Goal: Information Seeking & Learning: Learn about a topic

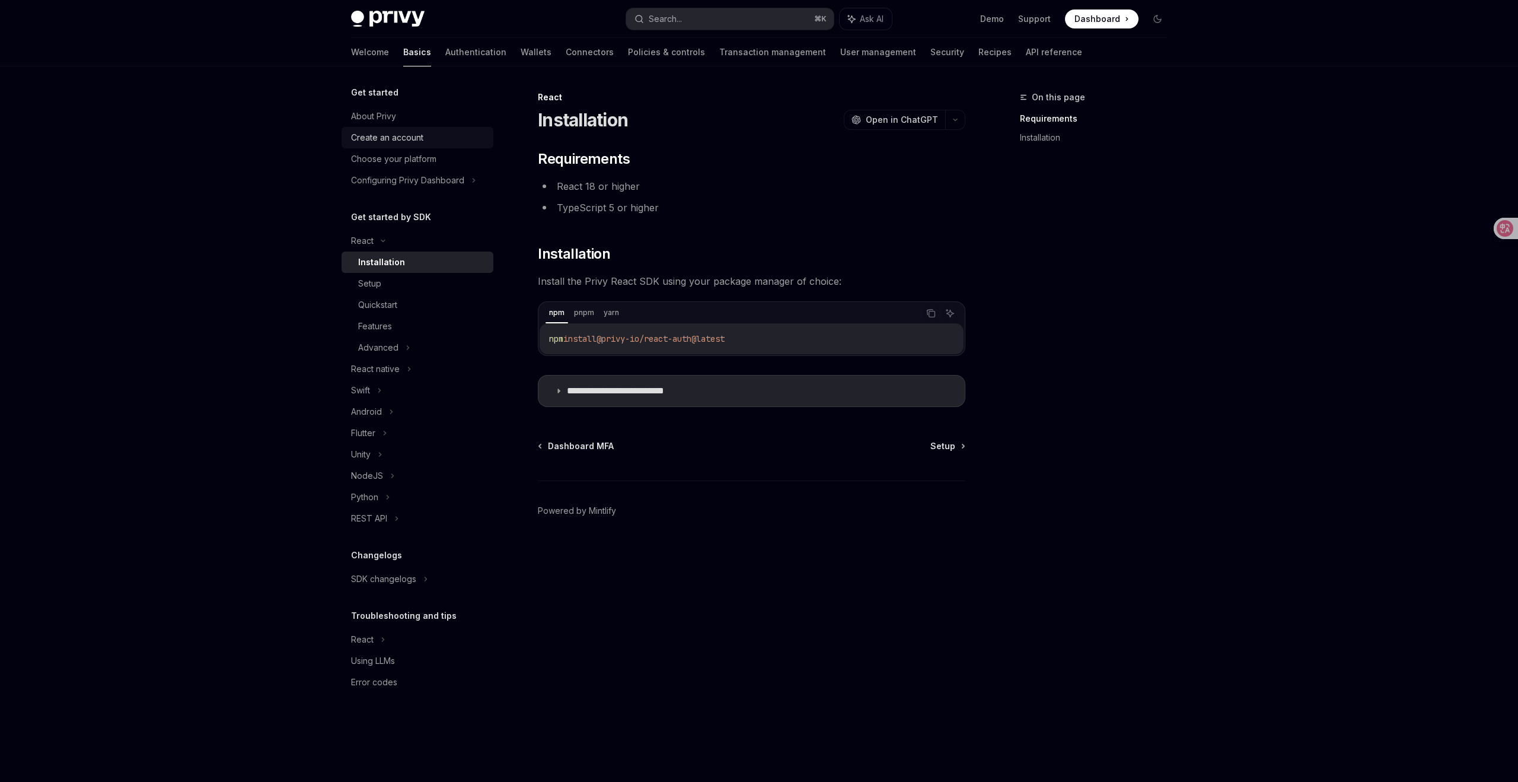
click at [403, 137] on div "Create an account" at bounding box center [387, 137] width 72 height 14
type textarea "*"
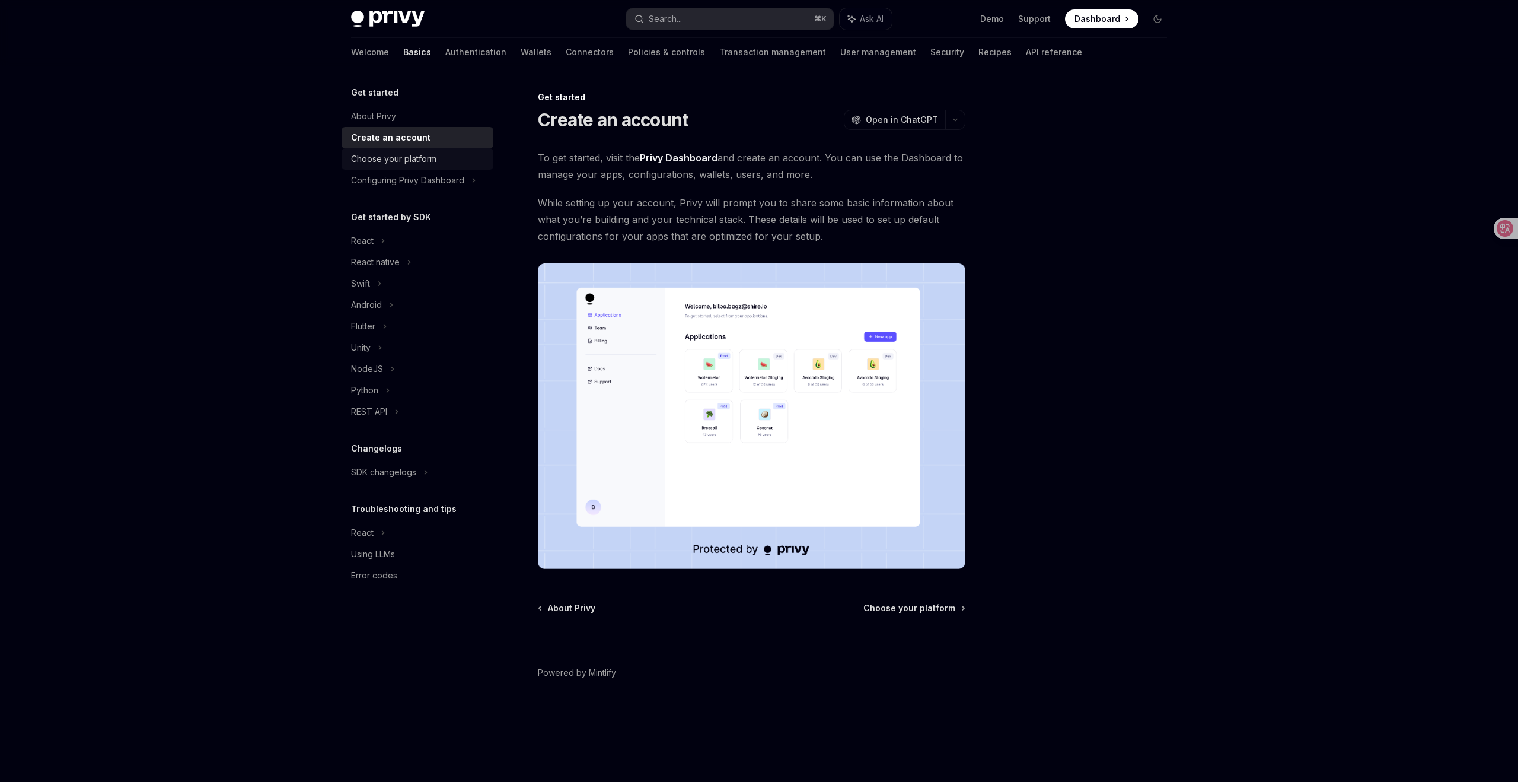
click at [395, 160] on div "Choose your platform" at bounding box center [393, 159] width 85 height 14
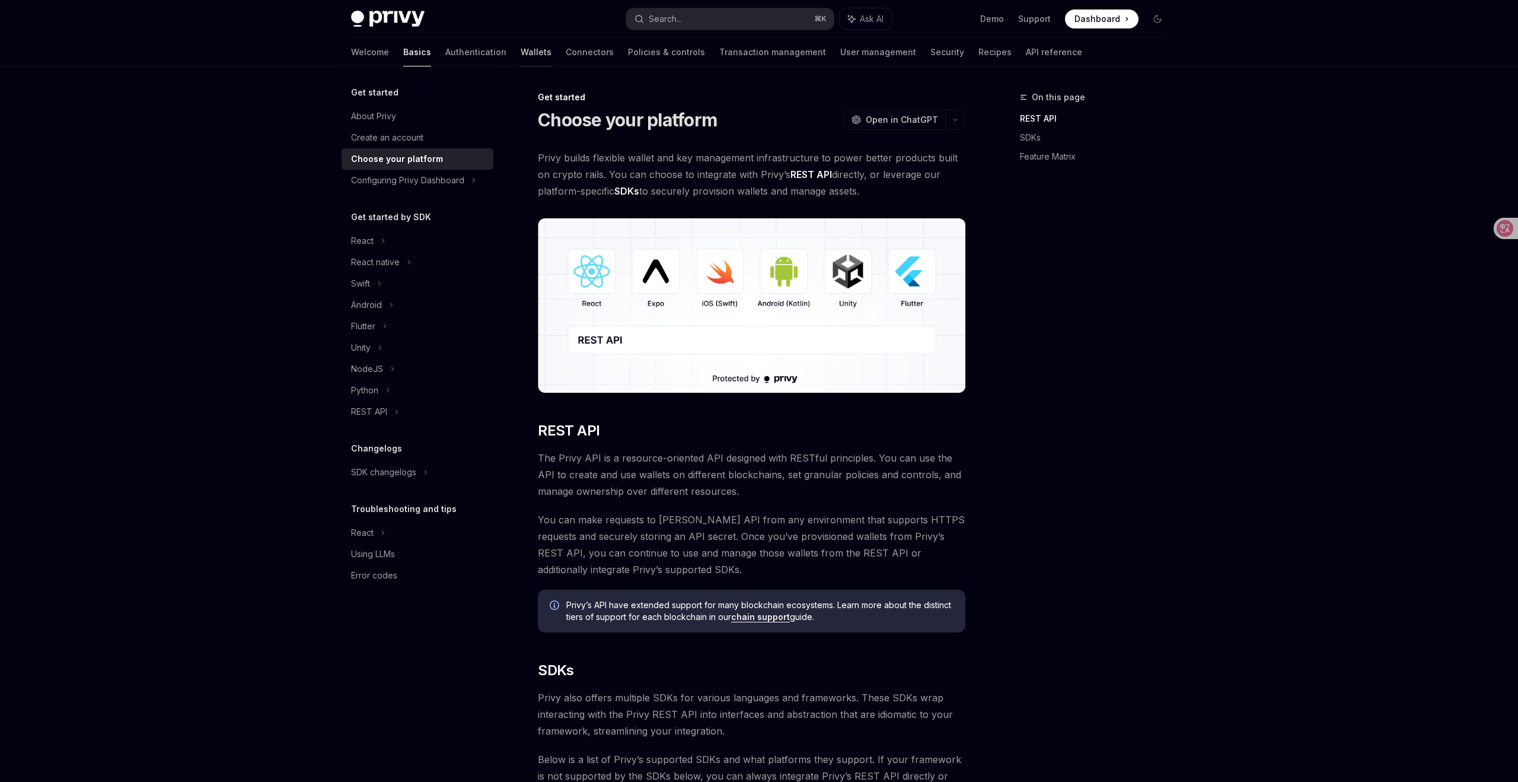
click at [521, 57] on link "Wallets" at bounding box center [536, 52] width 31 height 28
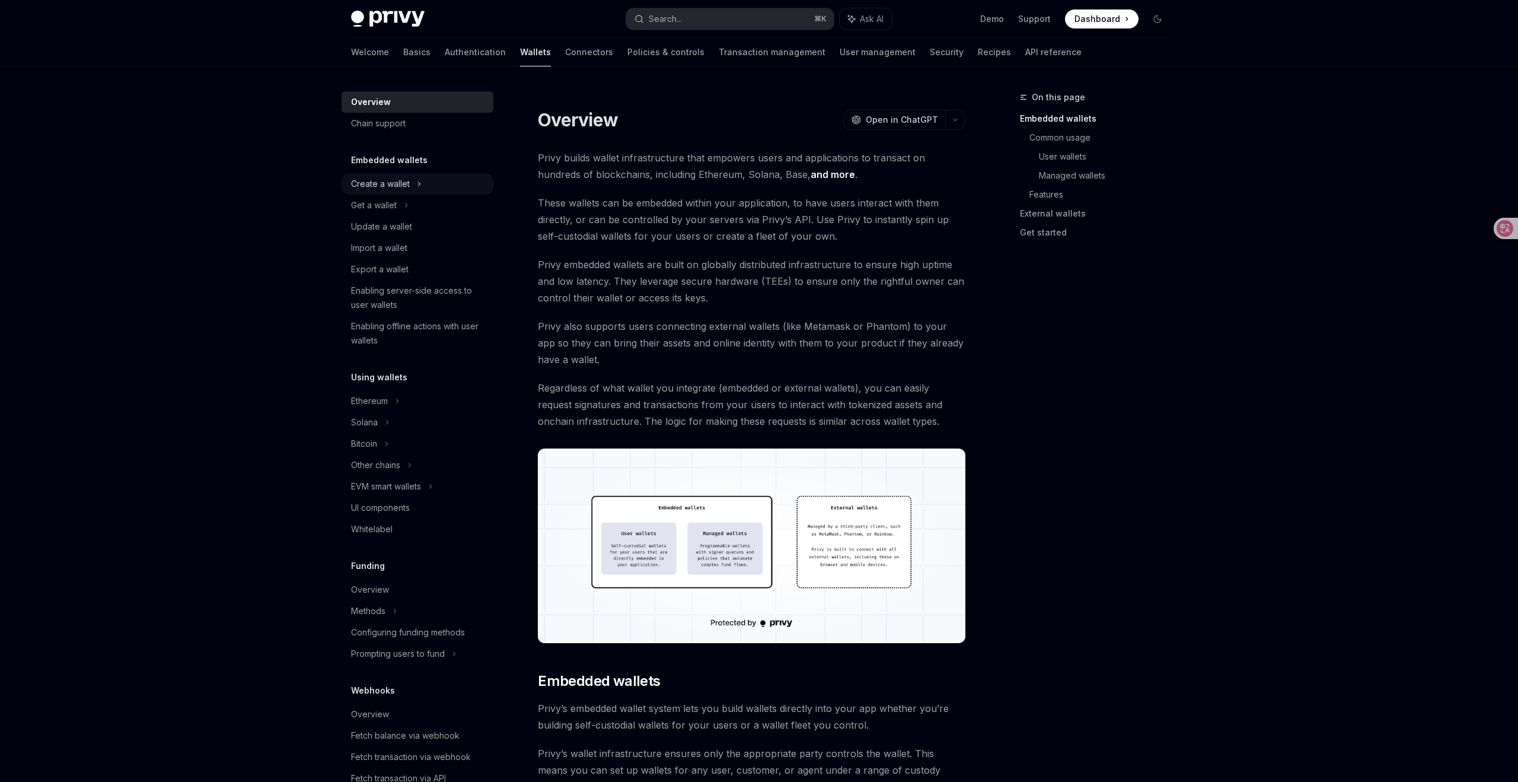
click at [406, 183] on div "Create a wallet" at bounding box center [380, 184] width 59 height 14
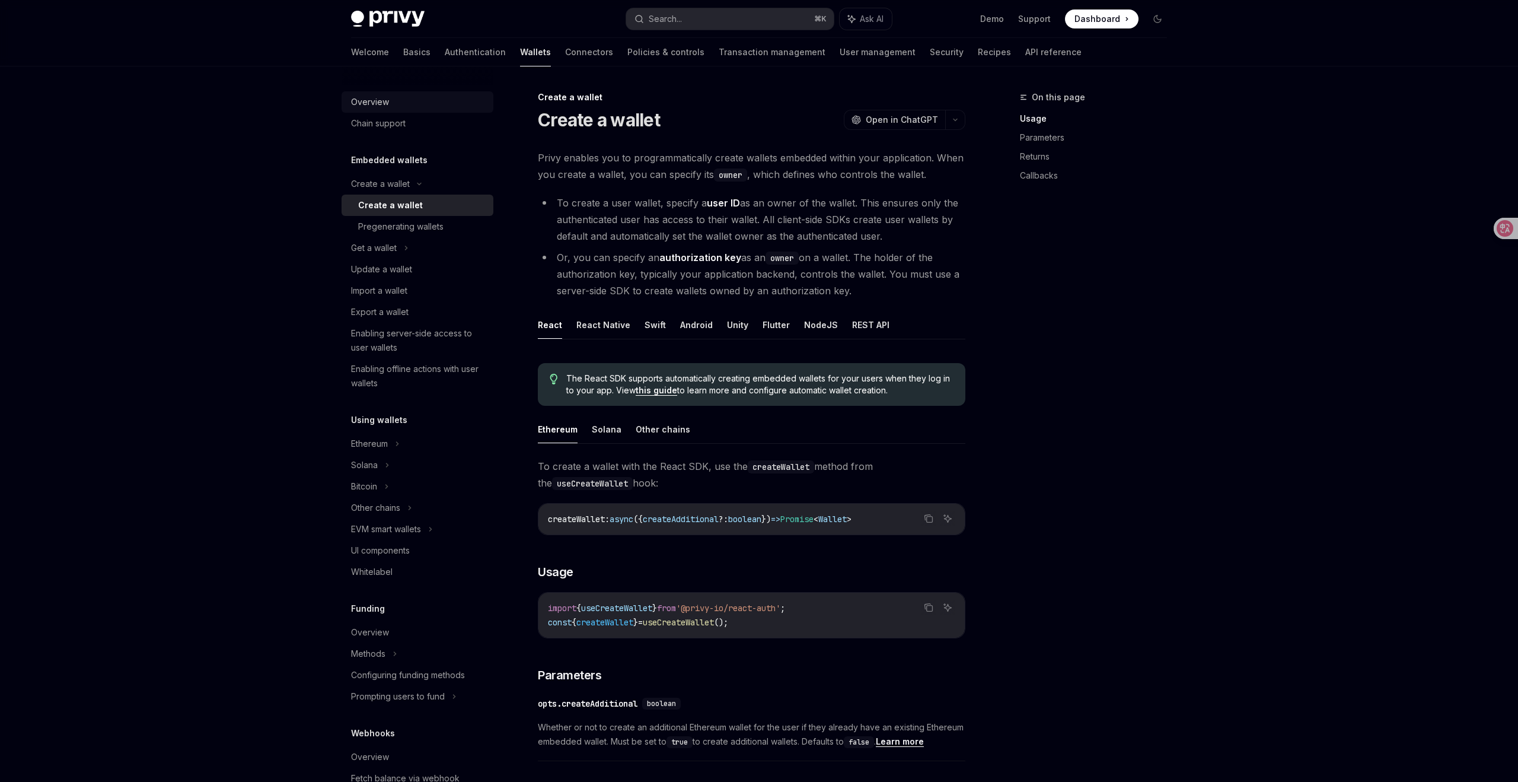
click at [385, 100] on div "Overview" at bounding box center [370, 102] width 38 height 14
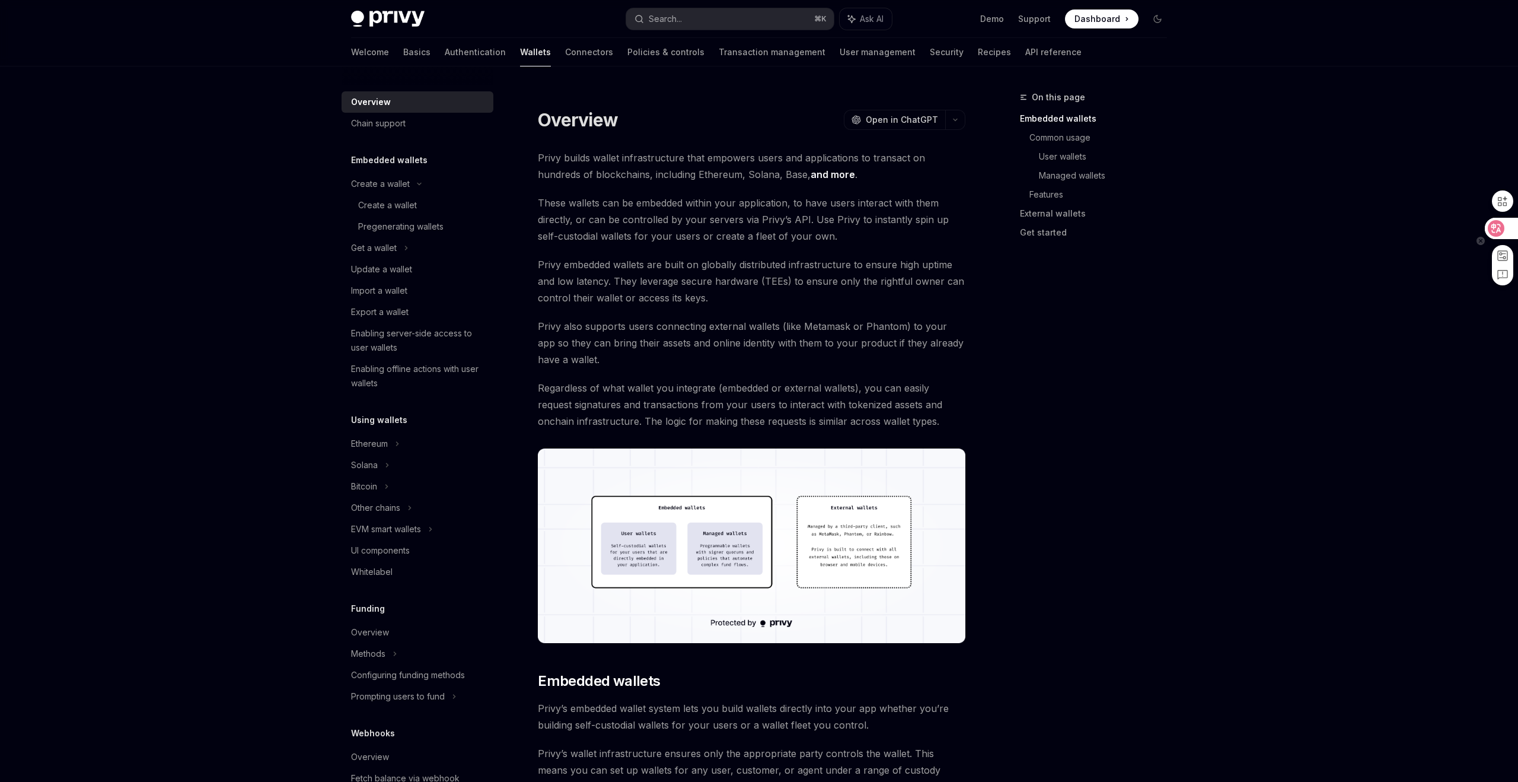
click at [1496, 223] on icon at bounding box center [1496, 228] width 12 height 12
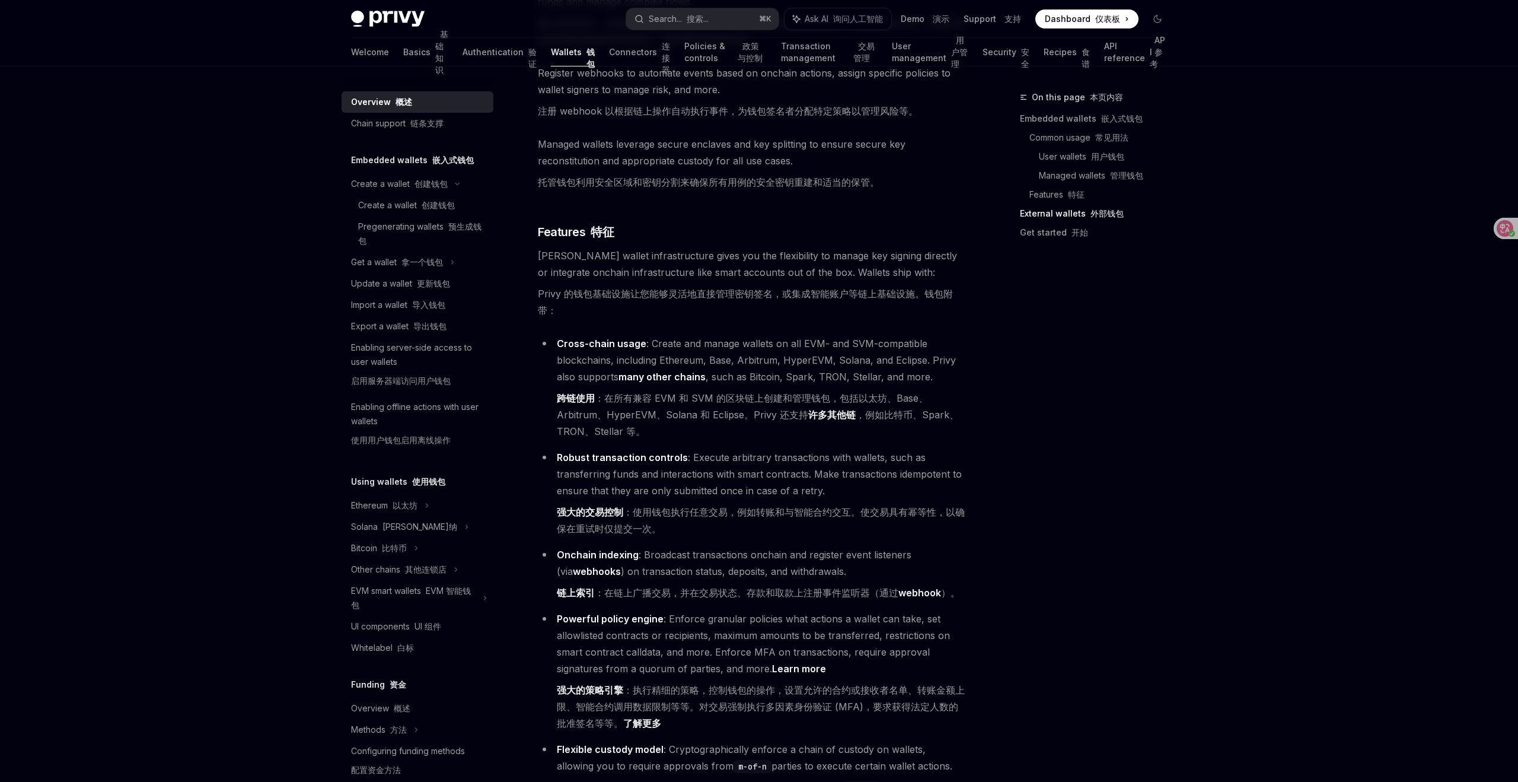
scroll to position [1812, 0]
drag, startPoint x: 608, startPoint y: 537, endPoint x: 973, endPoint y: 540, distance: 365.3
click at [973, 540] on div "On this page 本页内容 Embedded wallets 嵌入式钱包 Common usage 常见用法 User wallets 用户钱包 Ma…" at bounding box center [759, 11] width 835 height 3513
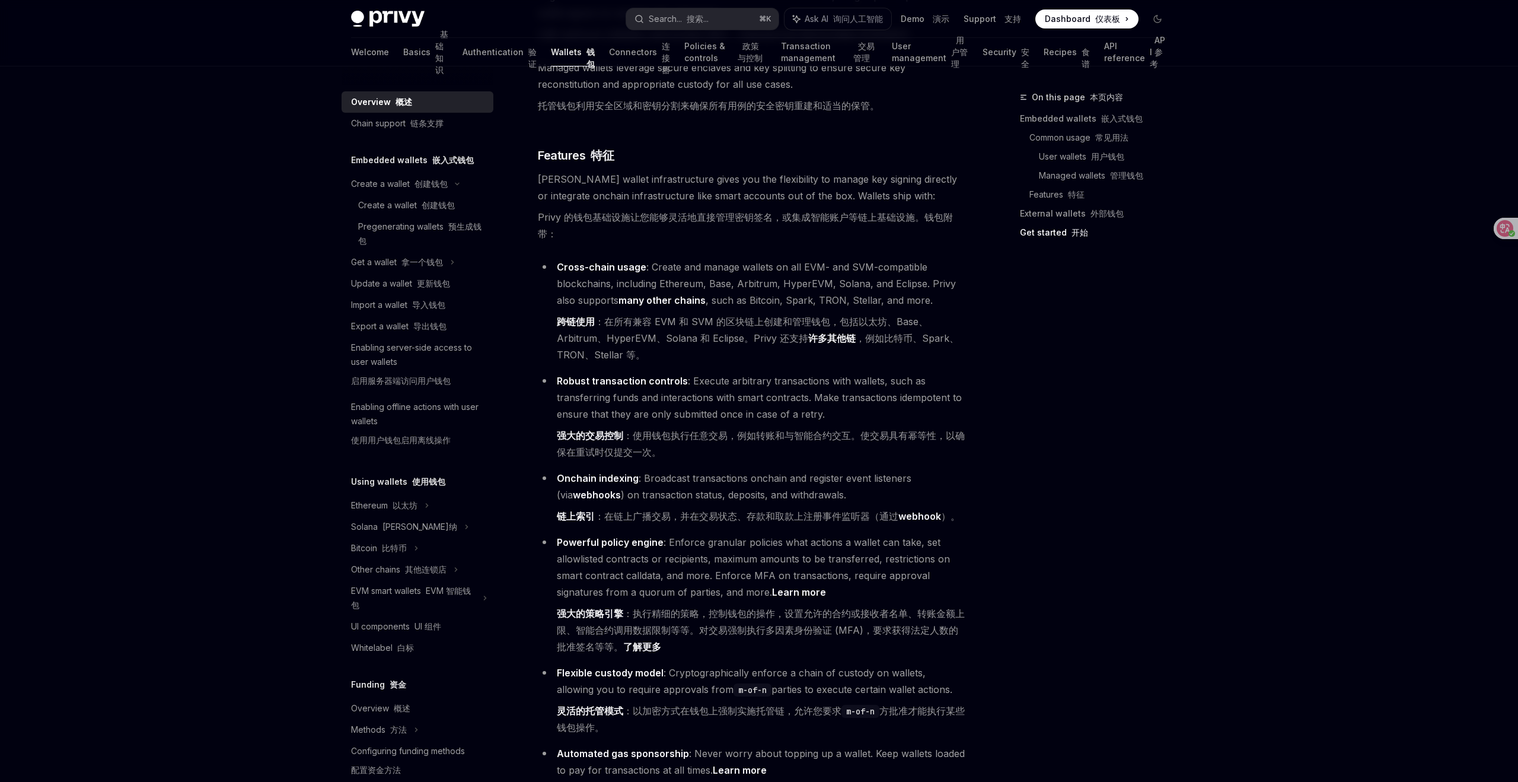
scroll to position [1887, 0]
click at [407, 191] on div "Ethereum 以太坊" at bounding box center [399, 184] width 97 height 14
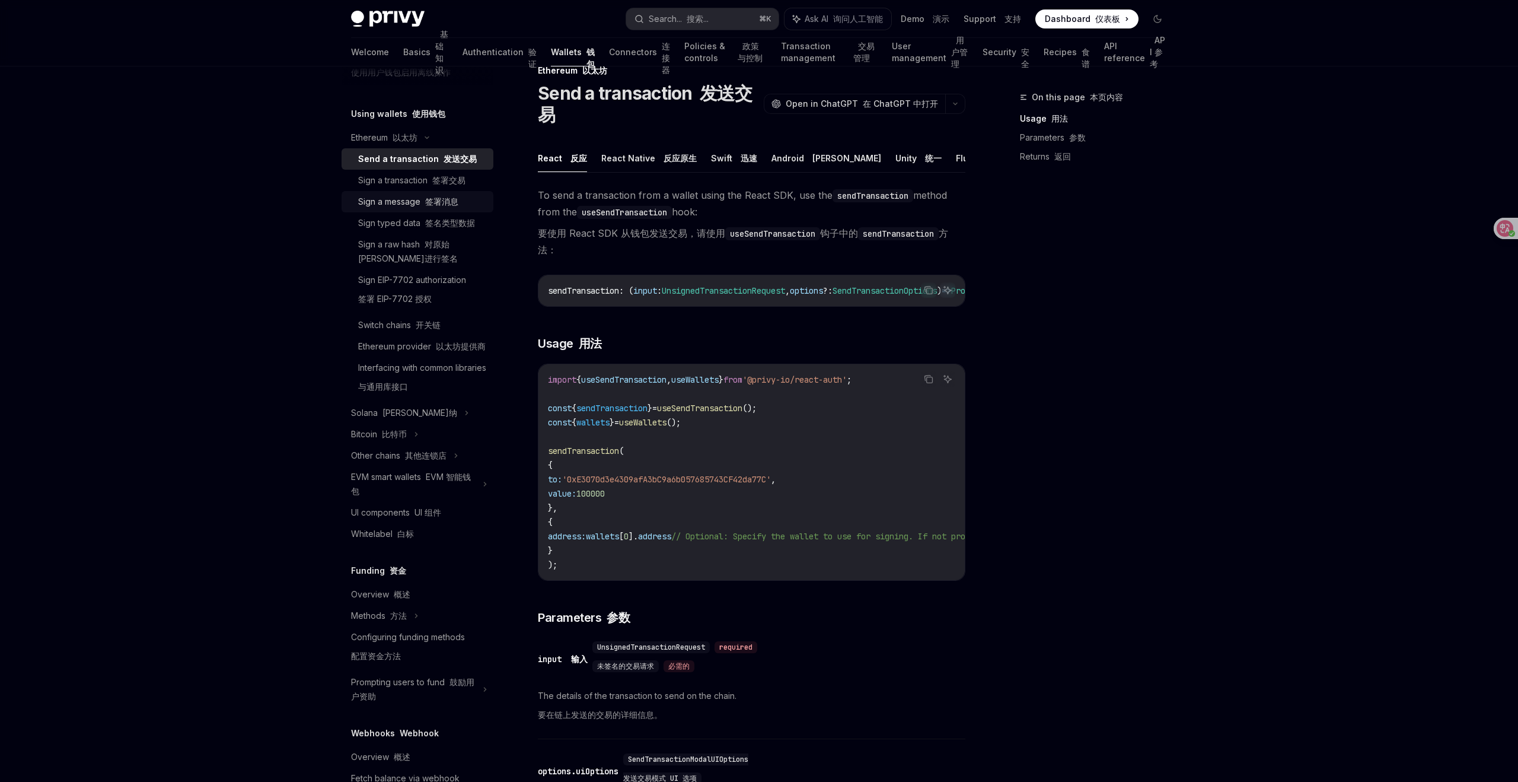
scroll to position [368, 0]
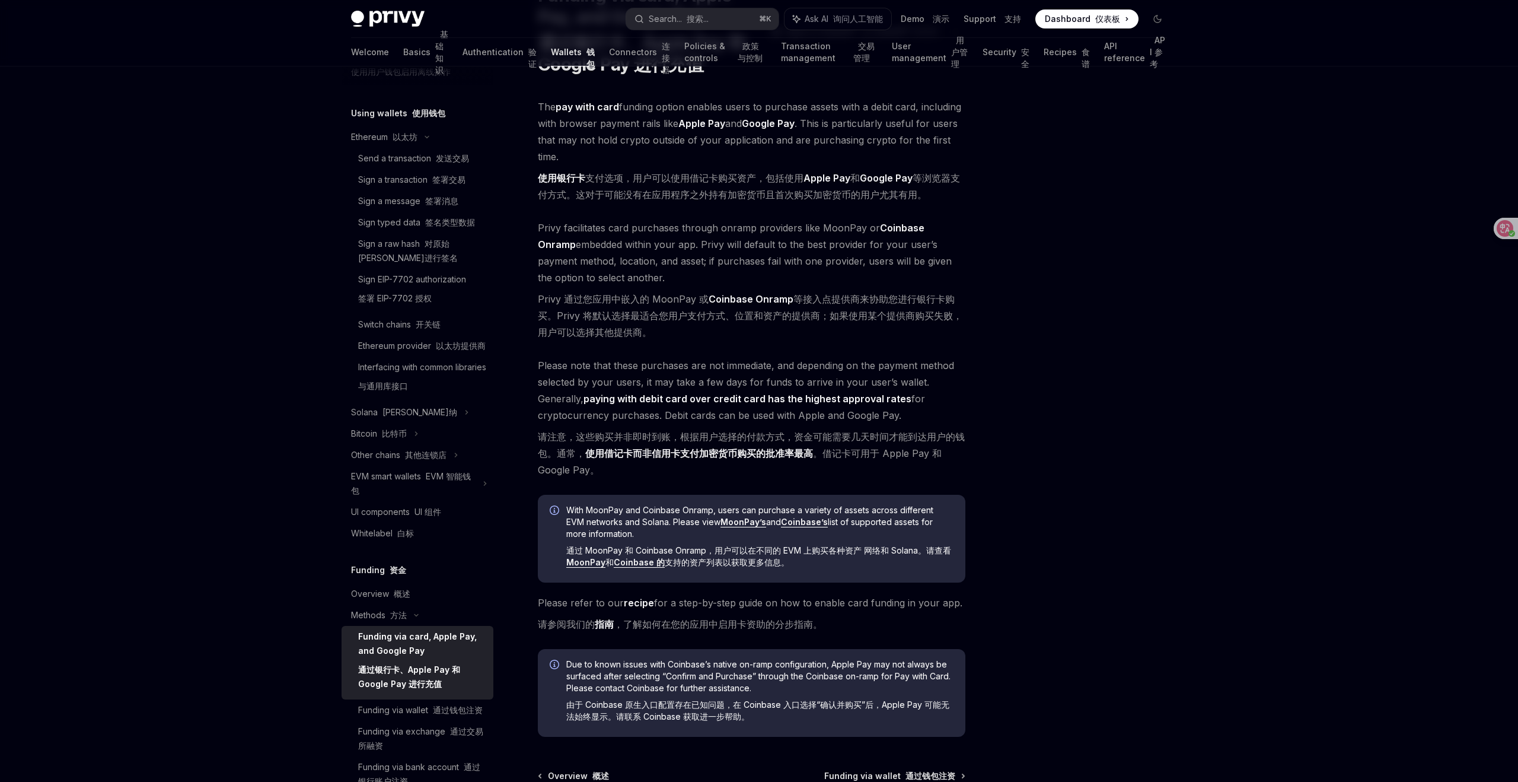
scroll to position [129, 0]
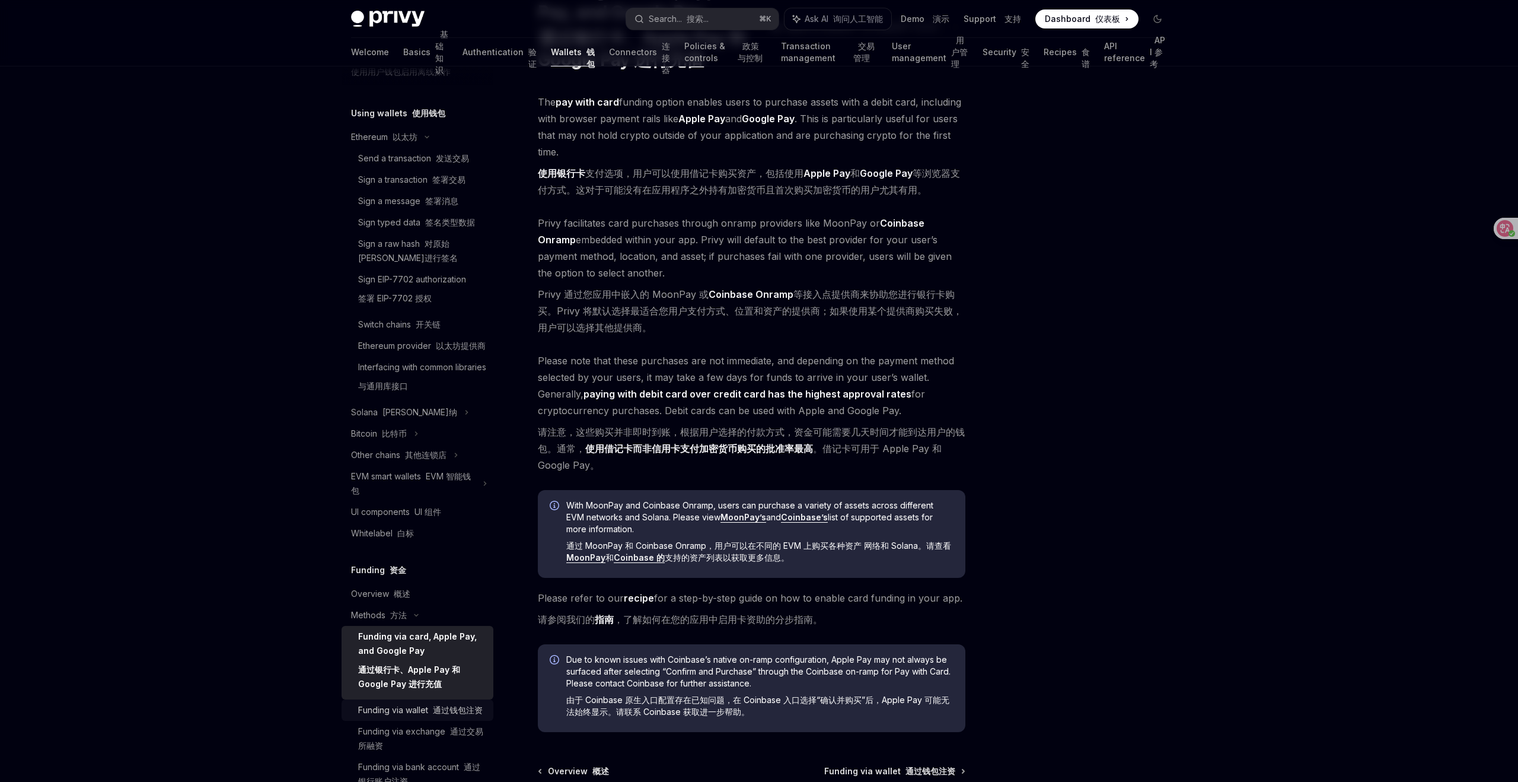
click at [458, 715] on font "通过钱包注资" at bounding box center [458, 709] width 50 height 10
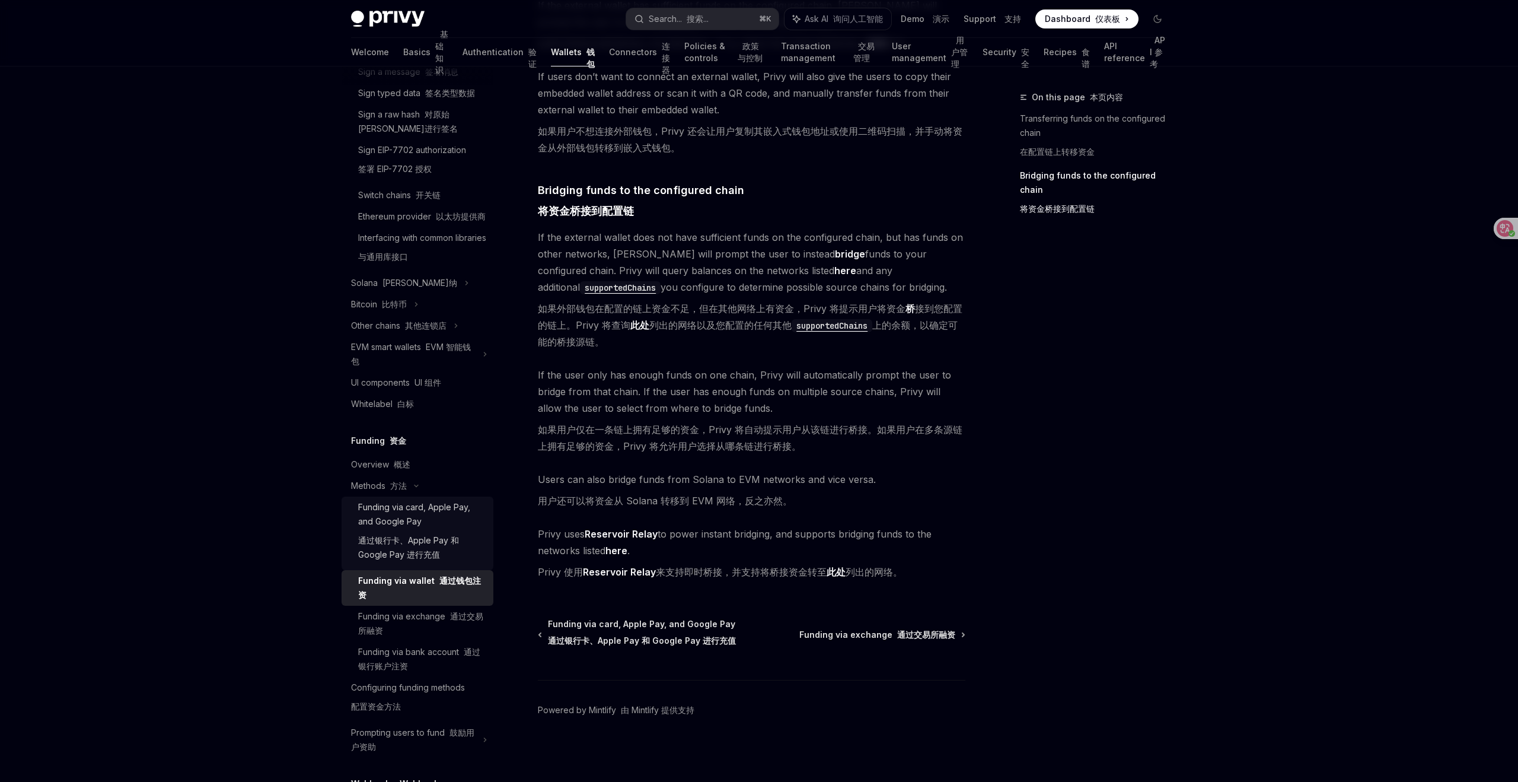
scroll to position [500, 0]
click at [398, 618] on div "Funding via exchange 通过交易所融资" at bounding box center [422, 620] width 128 height 28
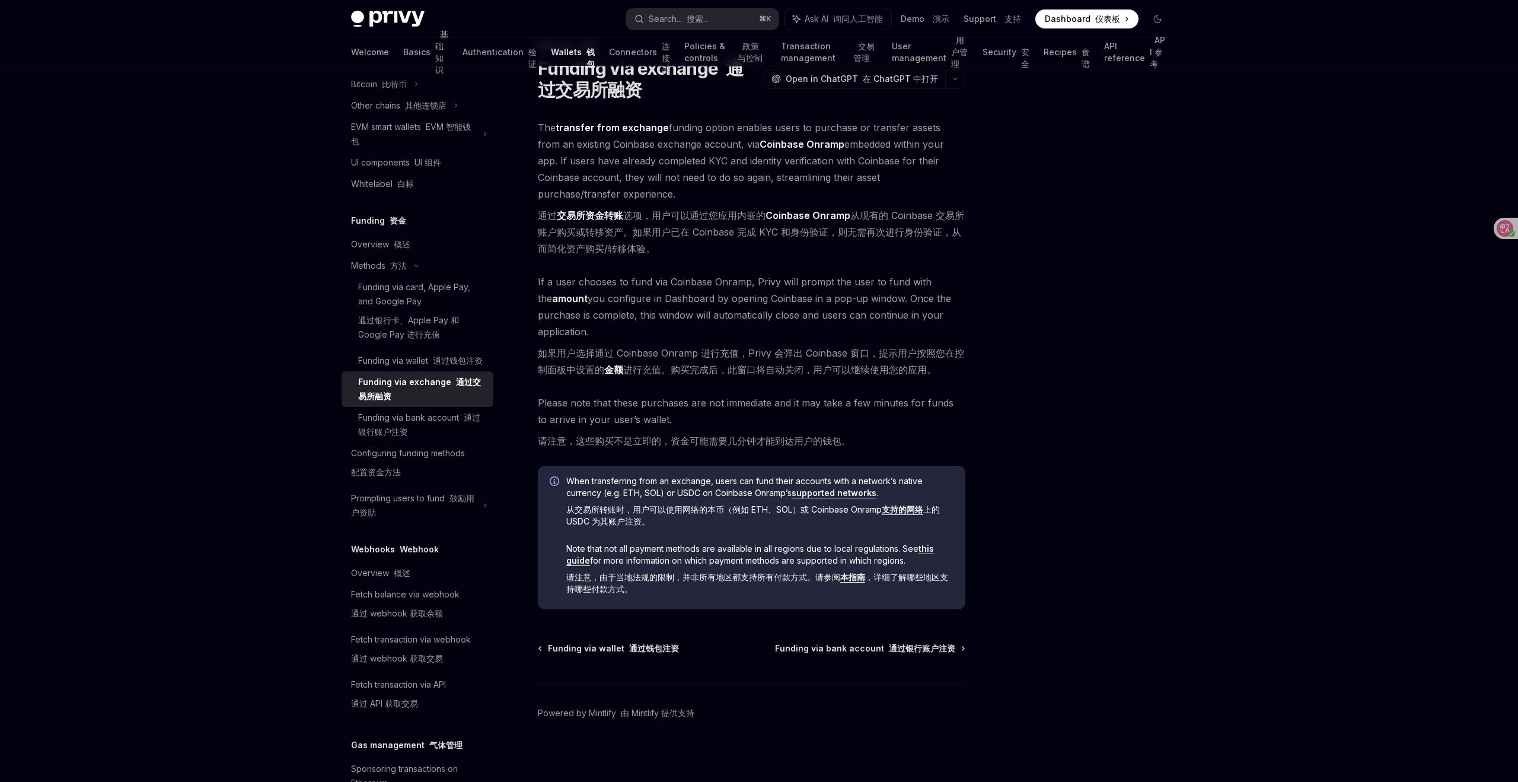
scroll to position [55, 0]
click at [371, 580] on div "Overview 概述" at bounding box center [380, 573] width 59 height 14
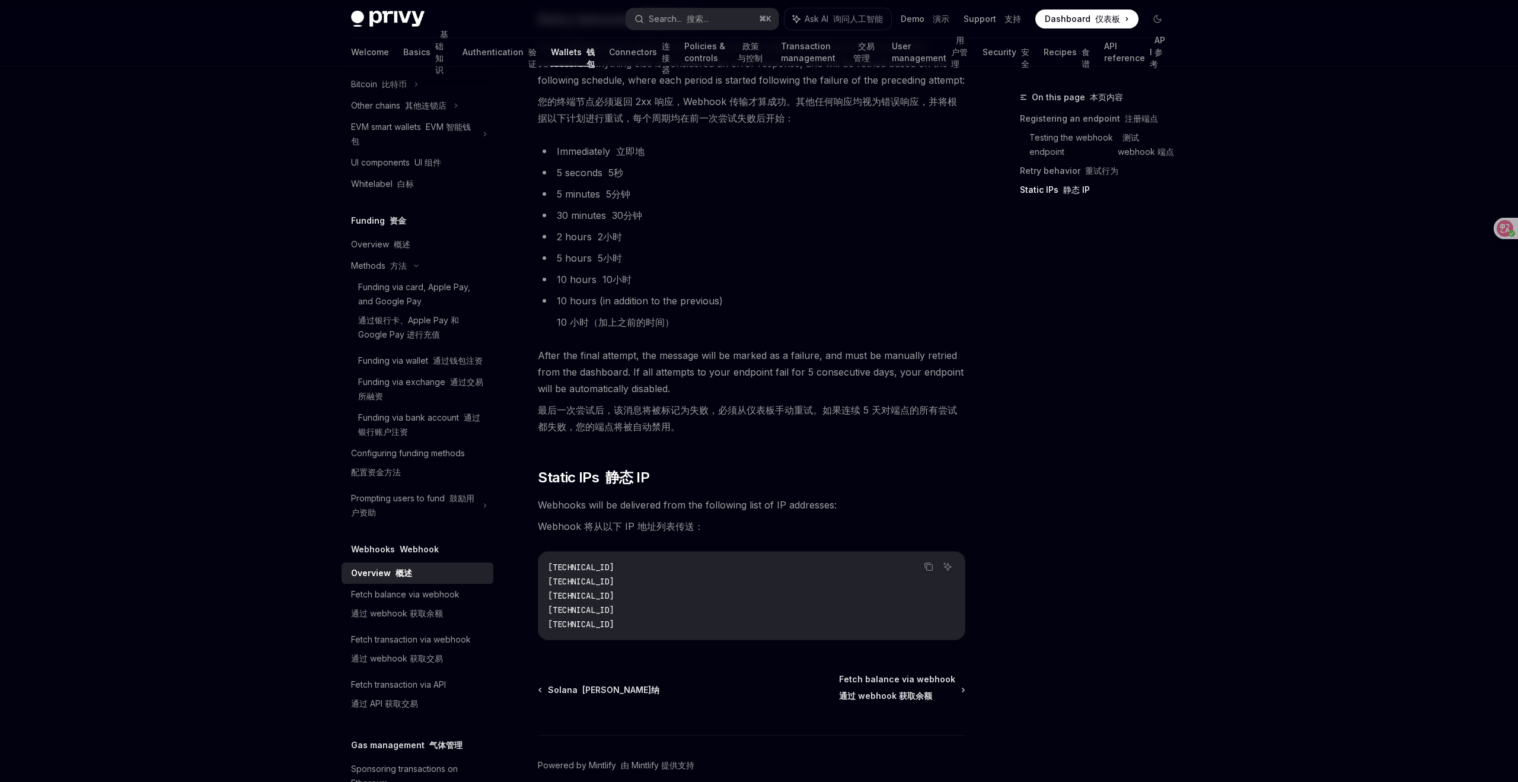
scroll to position [1771, 0]
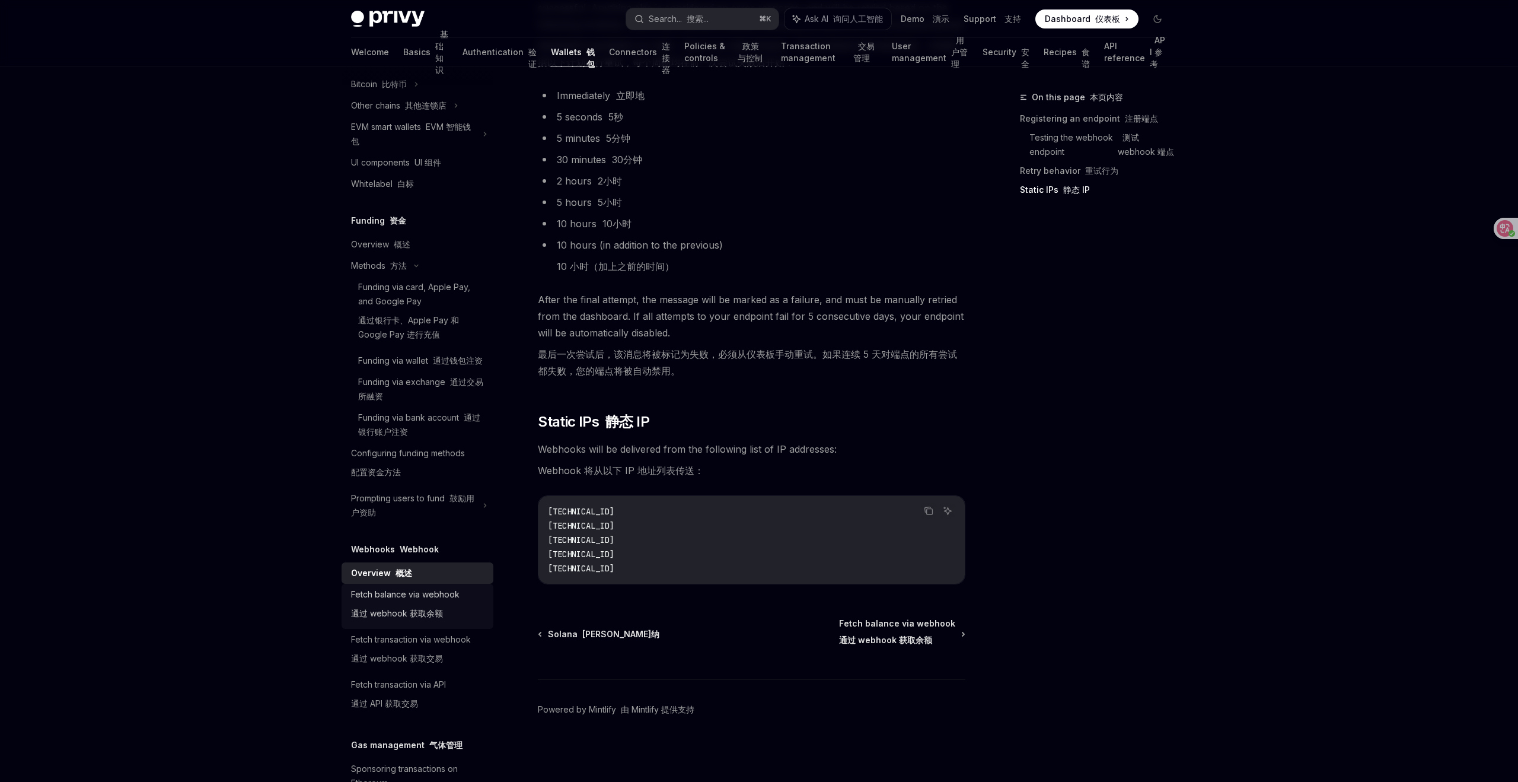
click at [422, 605] on div "Fetch balance via webhook 通过 webhook 获取余额" at bounding box center [405, 606] width 109 height 38
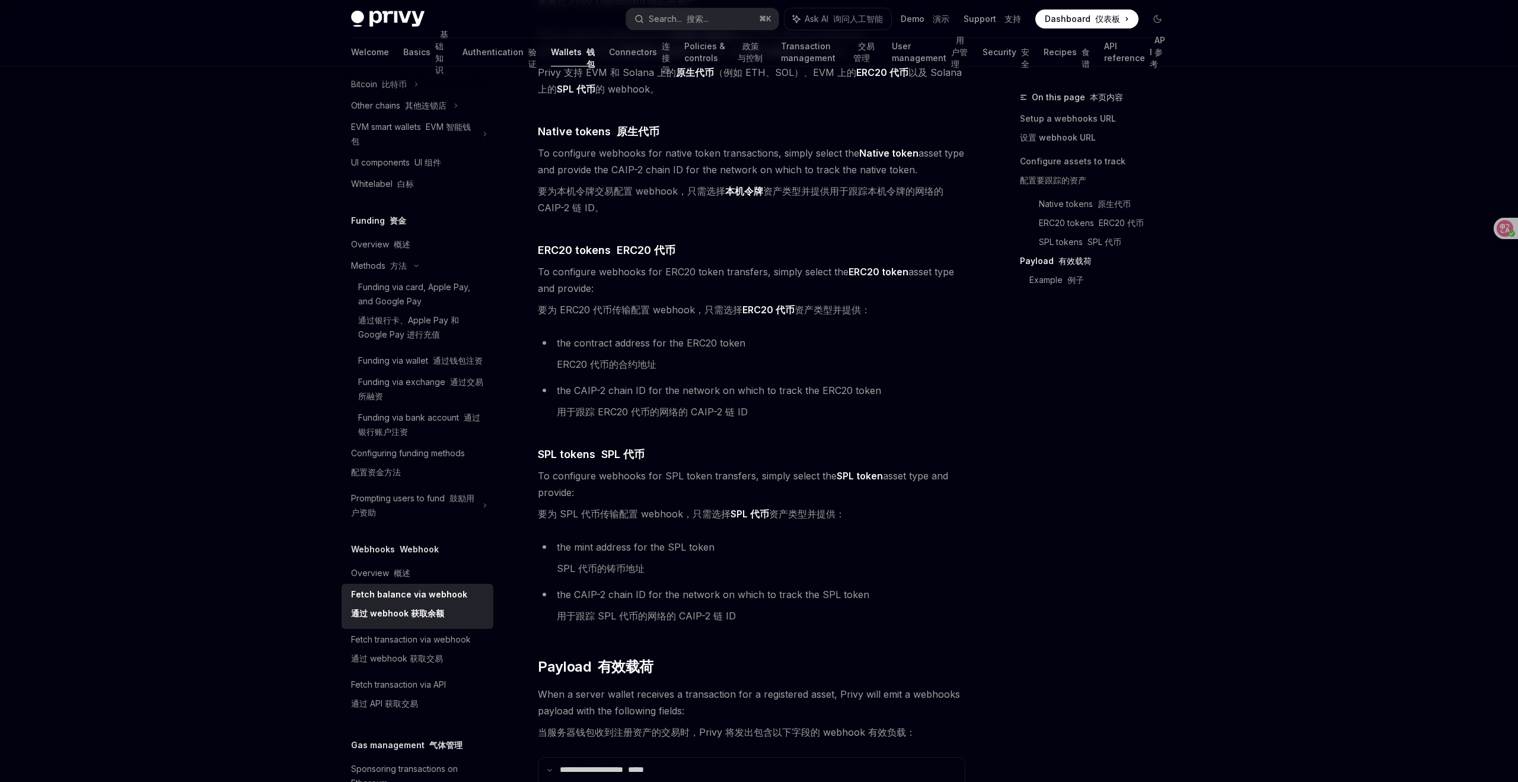
scroll to position [1085, 0]
click at [429, 655] on div "Fetch transaction via webhook 通过 webhook 获取交易" at bounding box center [411, 651] width 120 height 38
type textarea "*"
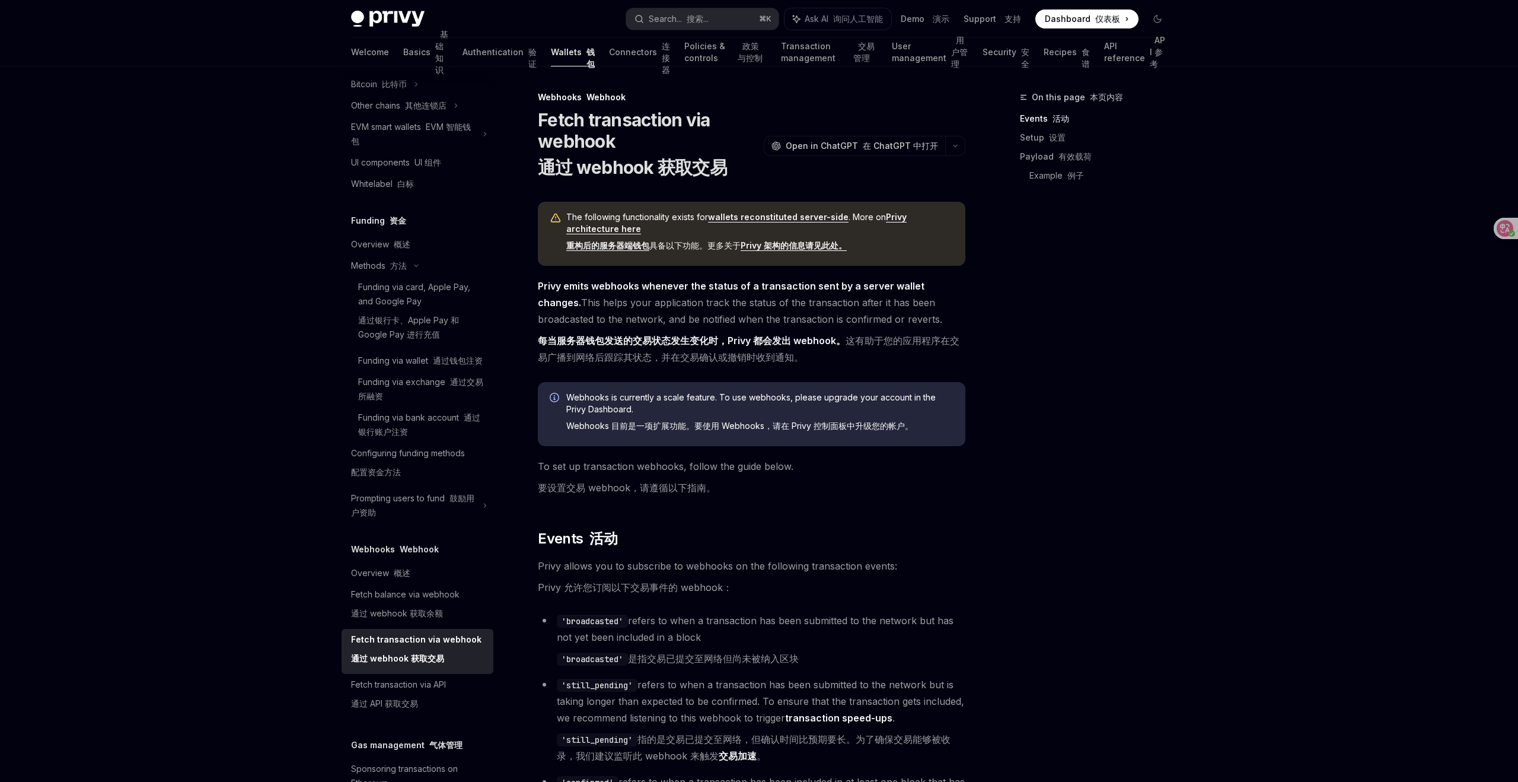
click at [387, 580] on div "Overview 概述" at bounding box center [380, 573] width 59 height 14
click at [389, 578] on font at bounding box center [391, 572] width 5 height 10
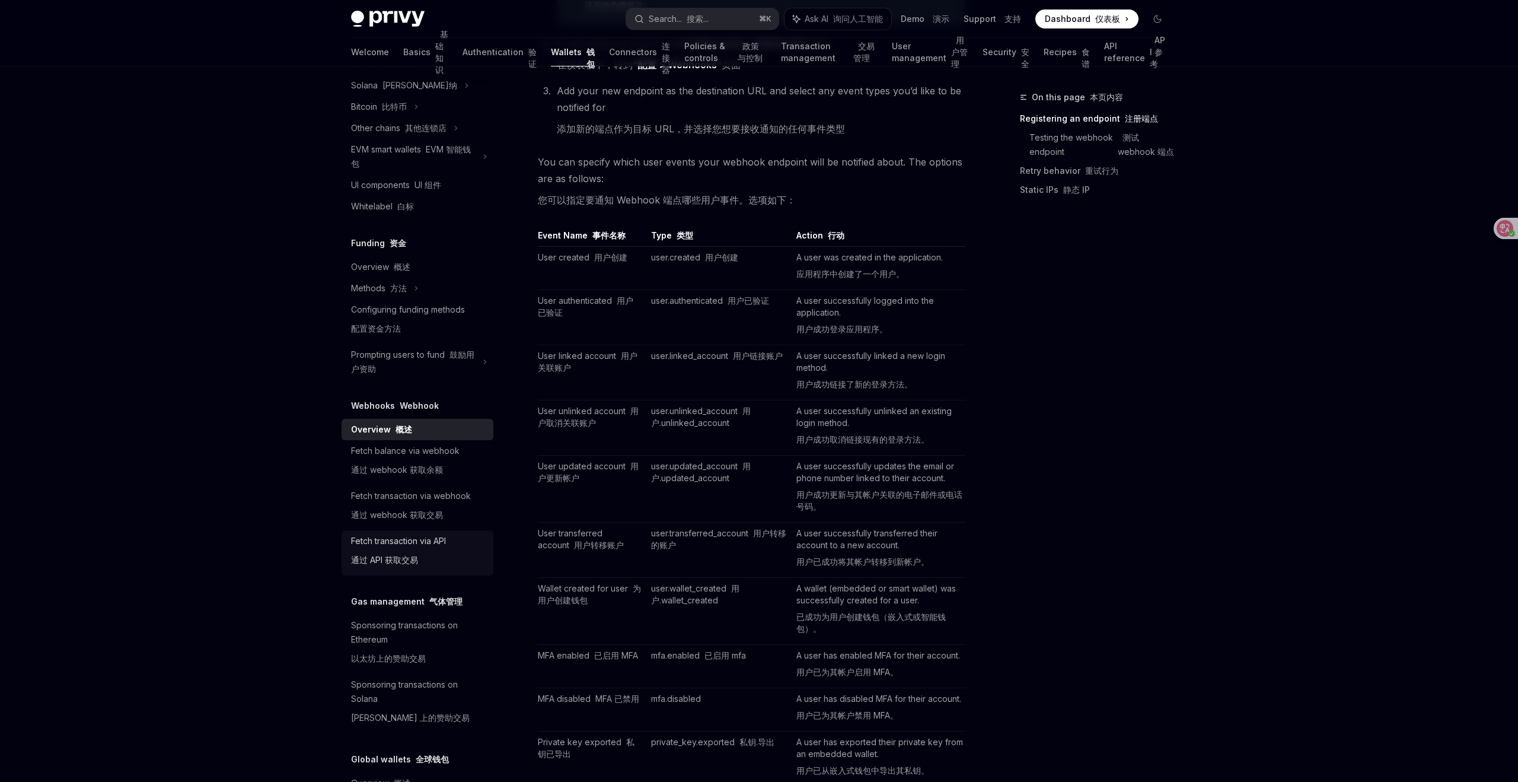
scroll to position [384, 0]
click at [432, 448] on div "Fetch balance via webhook 通过 webhook 获取余额" at bounding box center [405, 463] width 109 height 38
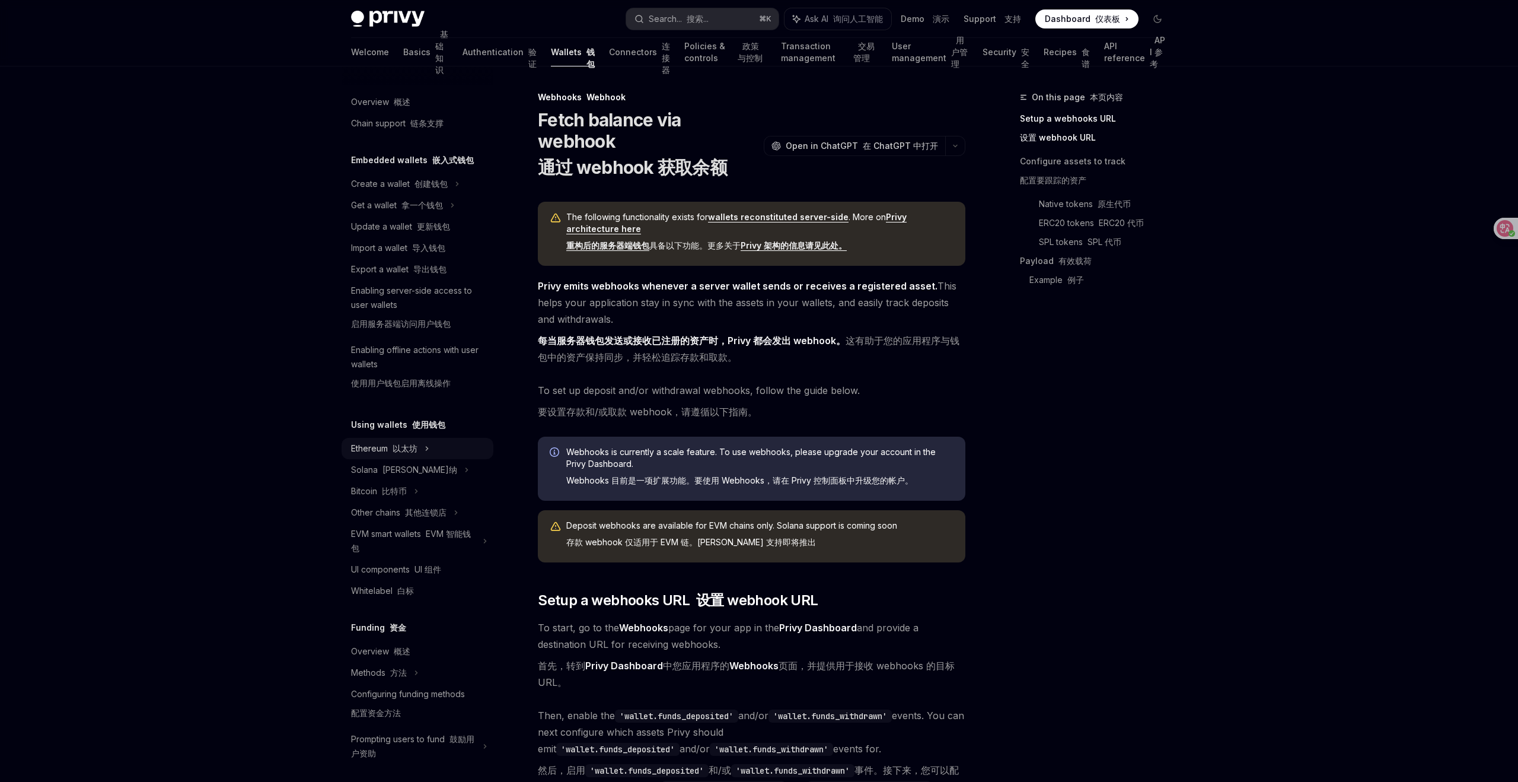
click at [455, 191] on icon at bounding box center [457, 184] width 5 height 14
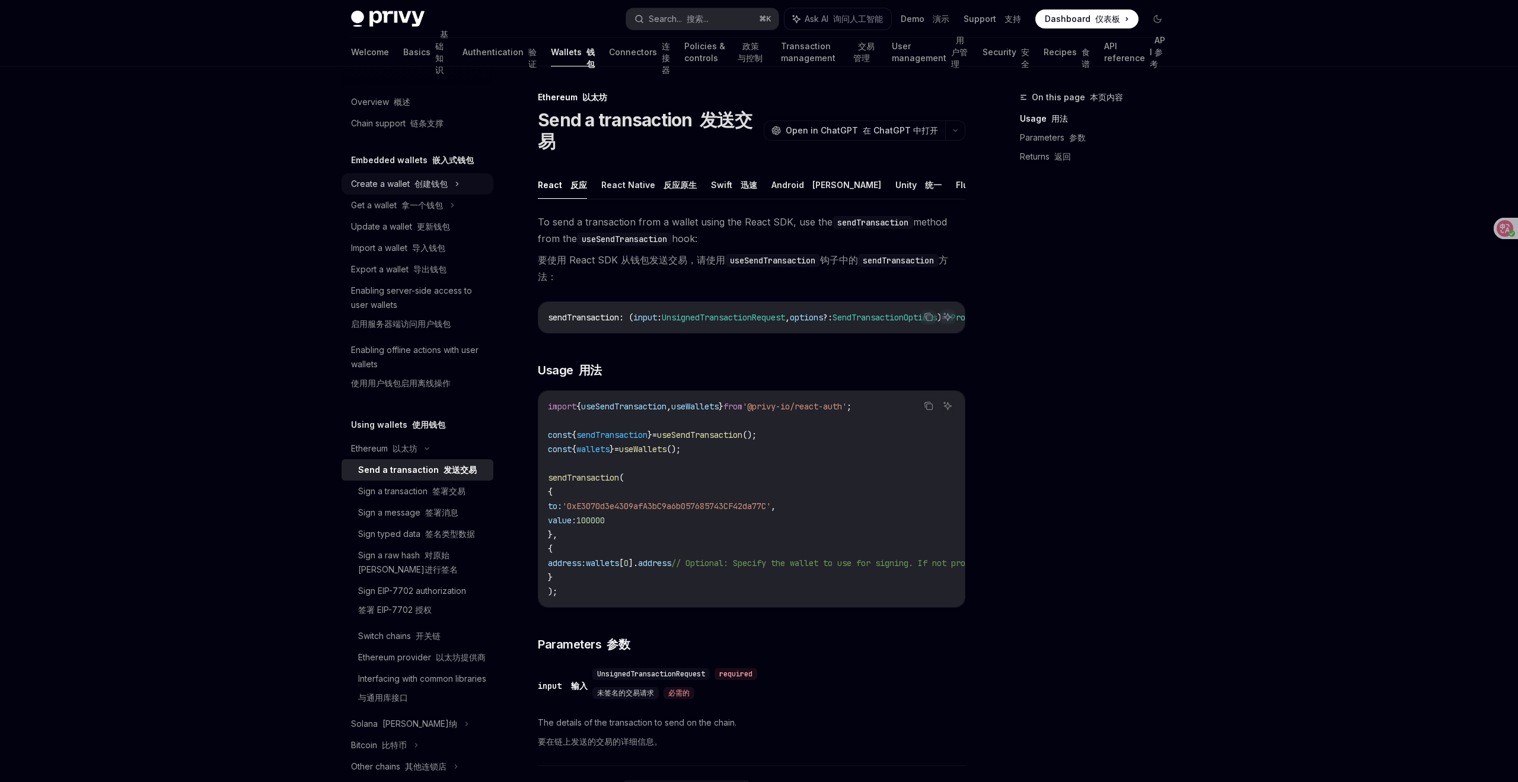
click at [447, 180] on font "创建钱包" at bounding box center [430, 183] width 33 height 10
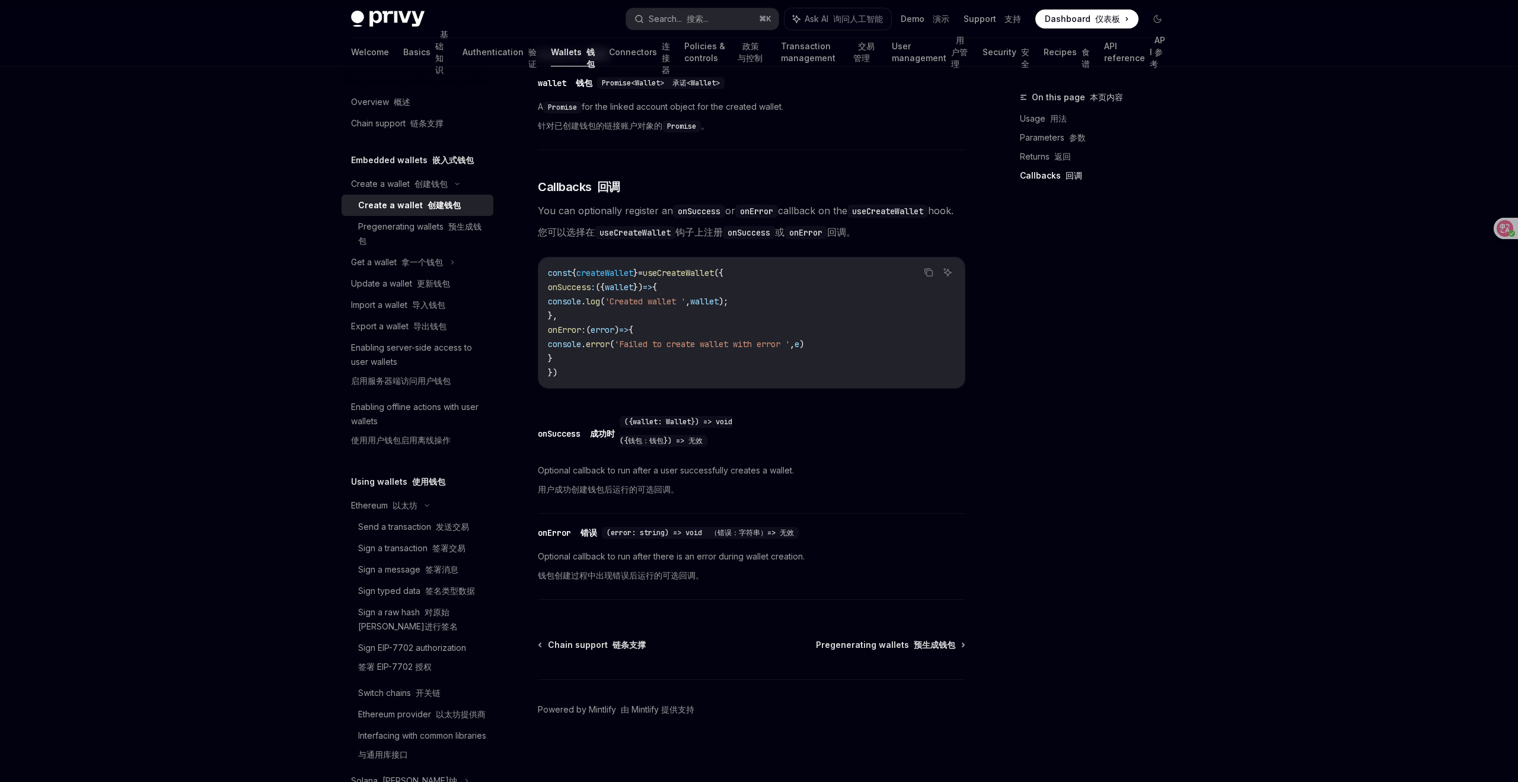
scroll to position [1002, 0]
click at [422, 360] on div "Enabling server-side access to user wallets 启用服务器端访问用户钱包" at bounding box center [418, 366] width 135 height 52
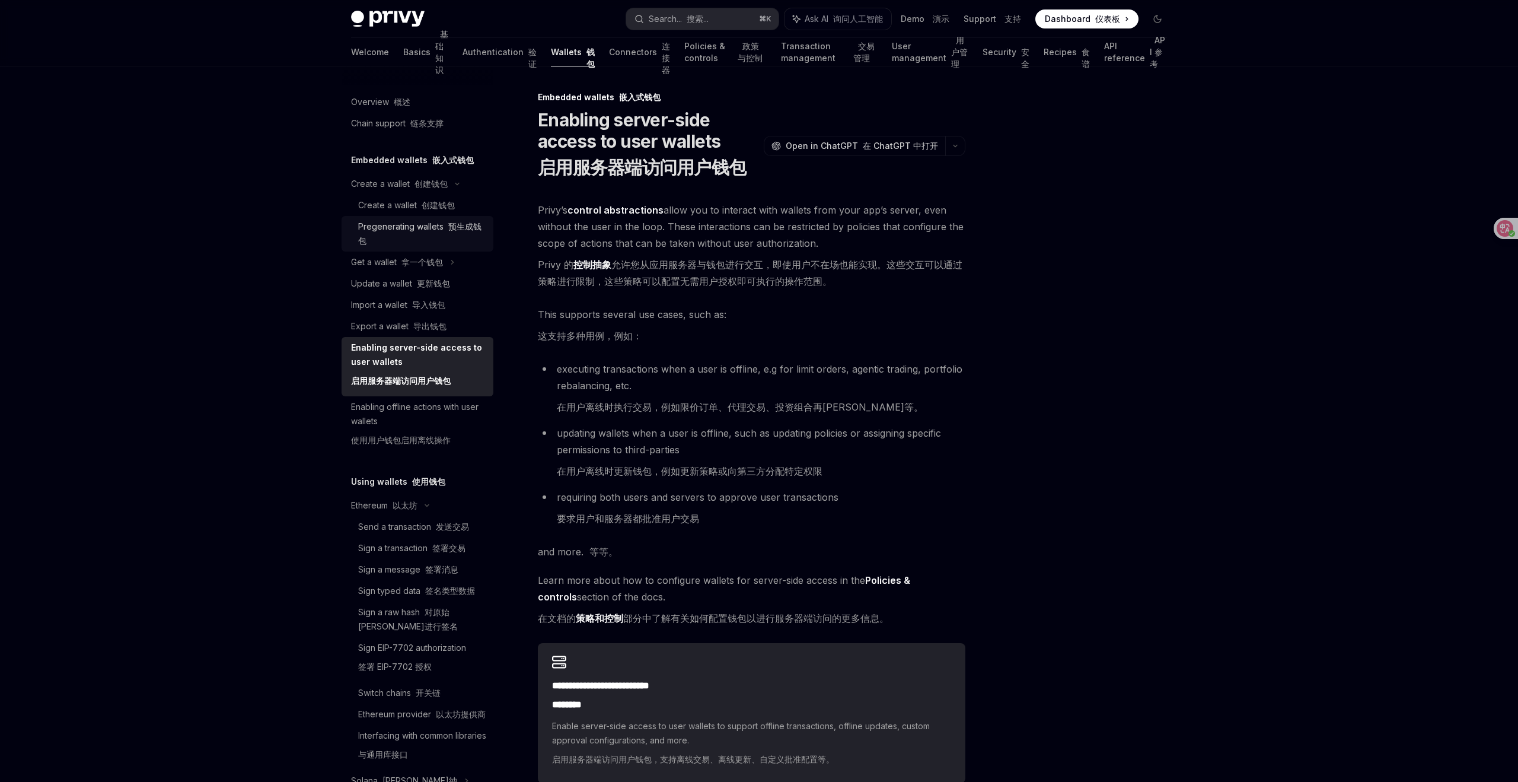
click at [436, 224] on div "Pregenerating wallets 预生成钱包" at bounding box center [422, 233] width 128 height 28
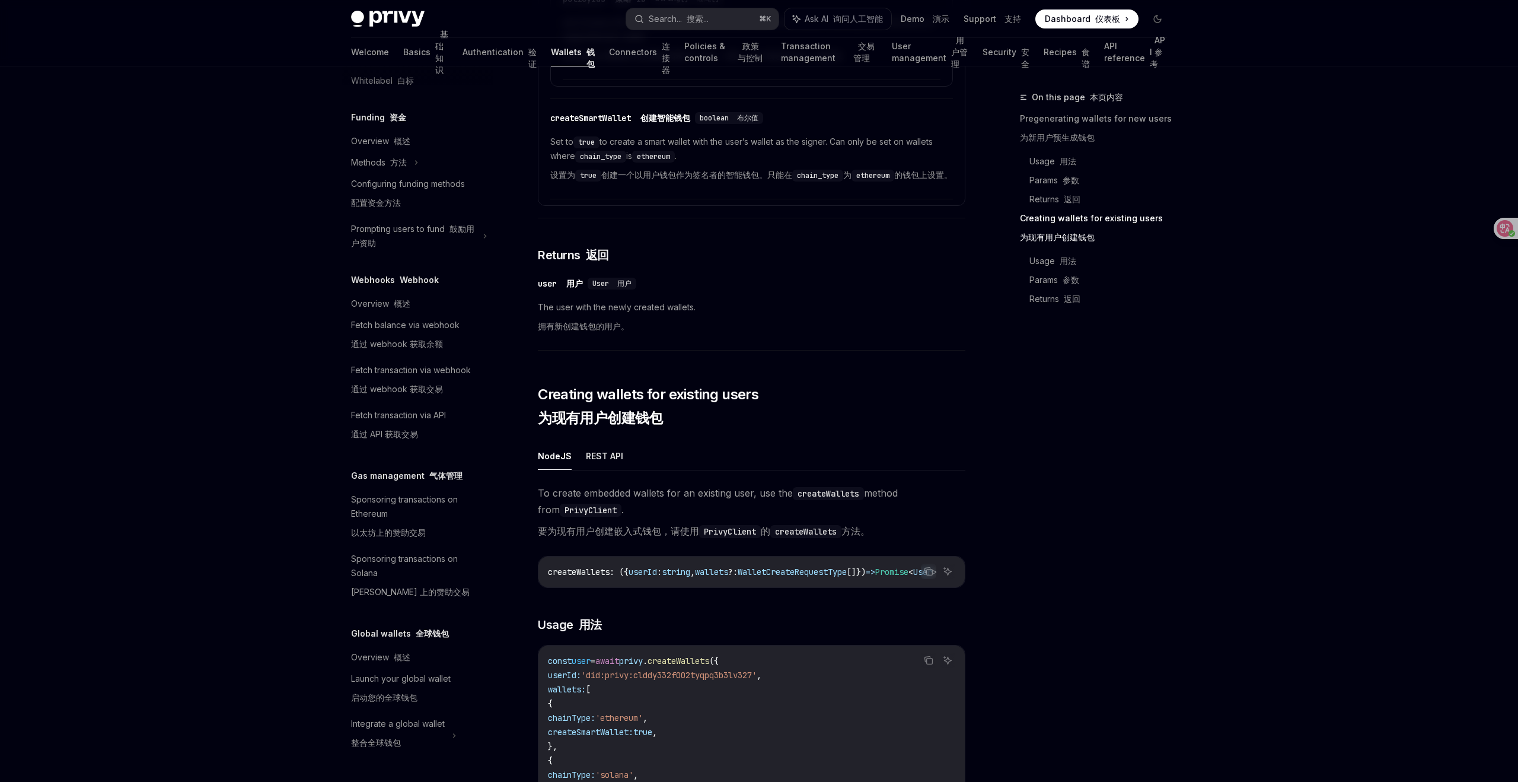
scroll to position [834, 0]
click at [396, 301] on font "概述" at bounding box center [402, 303] width 17 height 10
click at [1500, 232] on circle at bounding box center [1503, 233] width 7 height 7
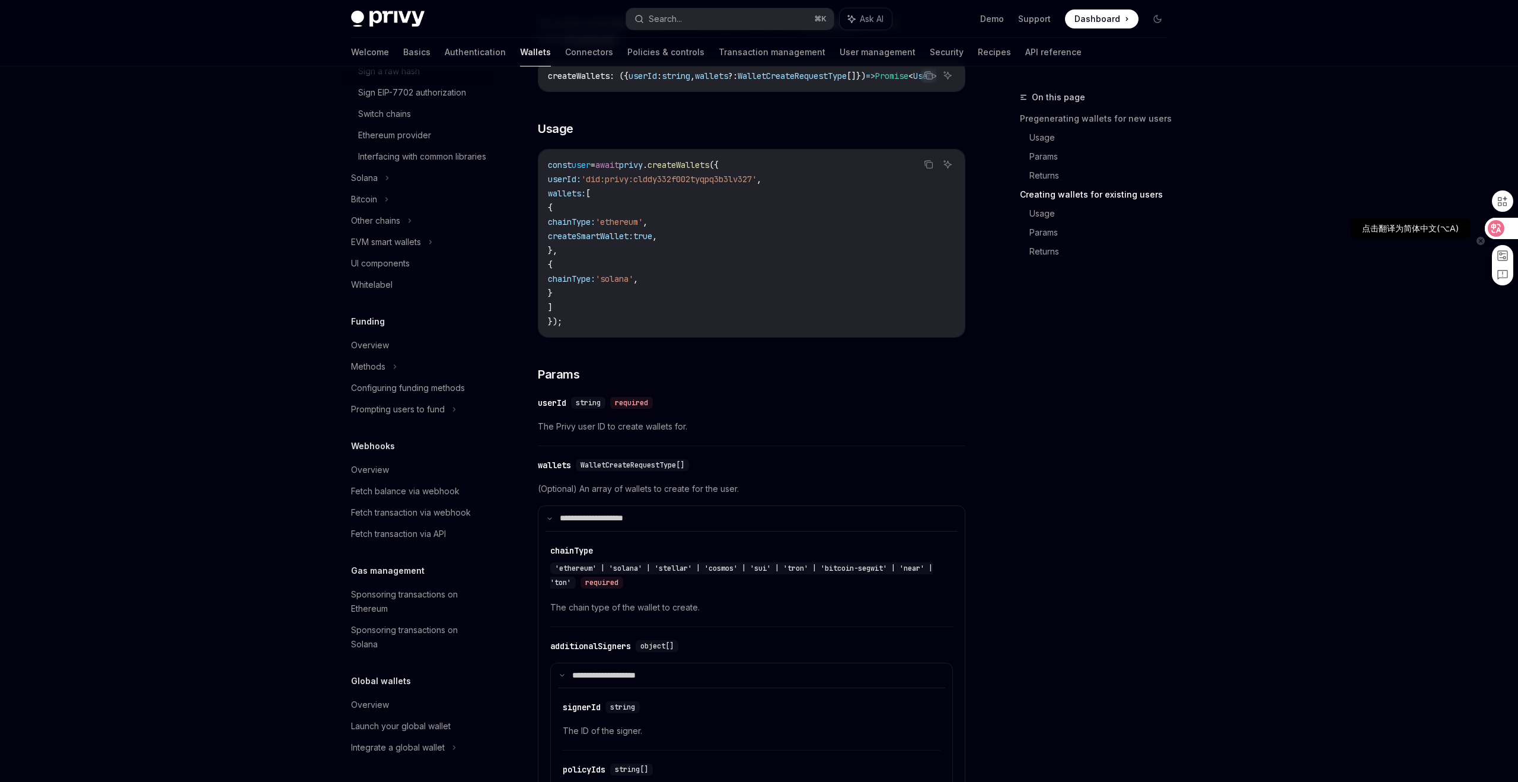
scroll to position [493, 0]
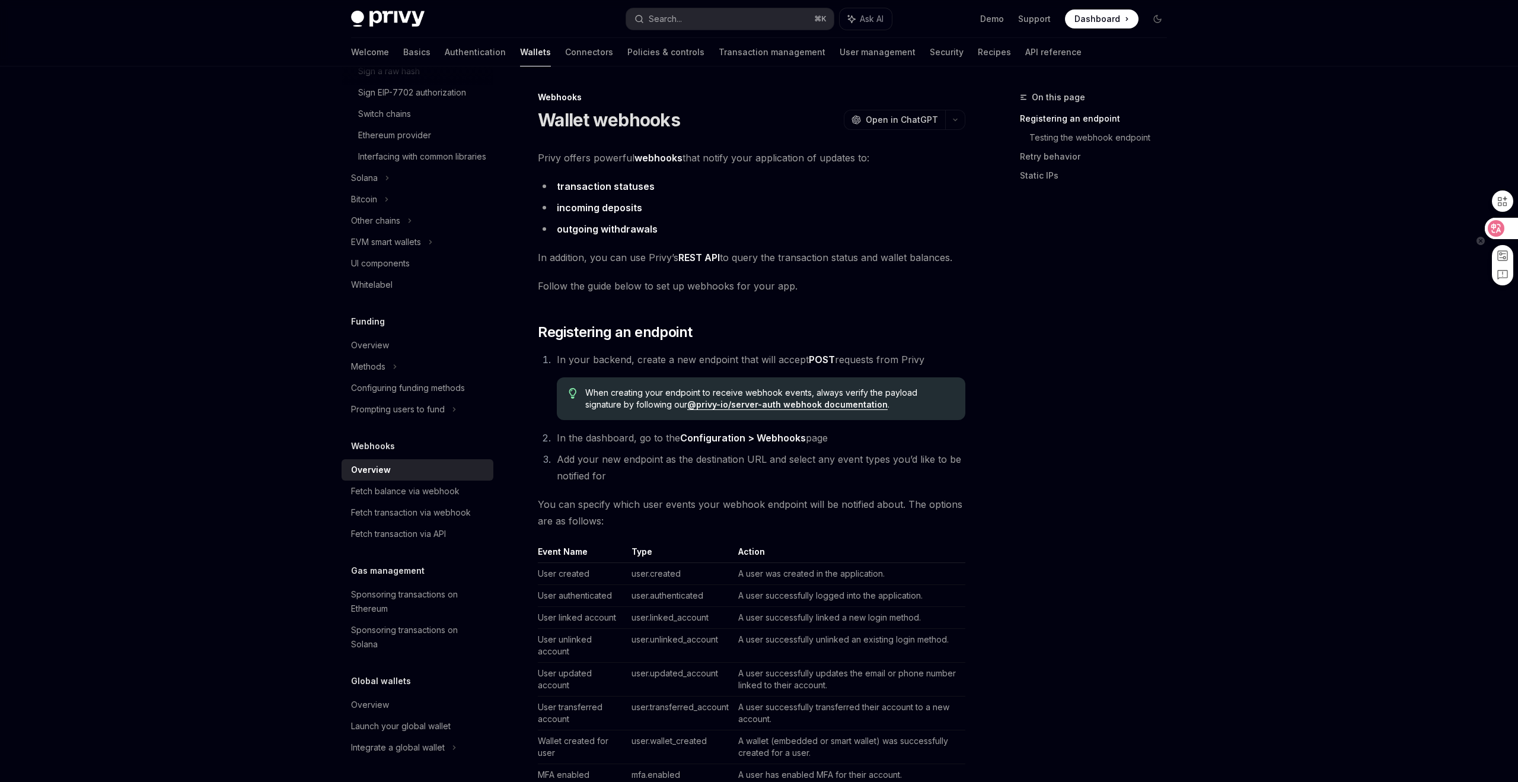
click at [1494, 224] on icon at bounding box center [1496, 228] width 10 height 9
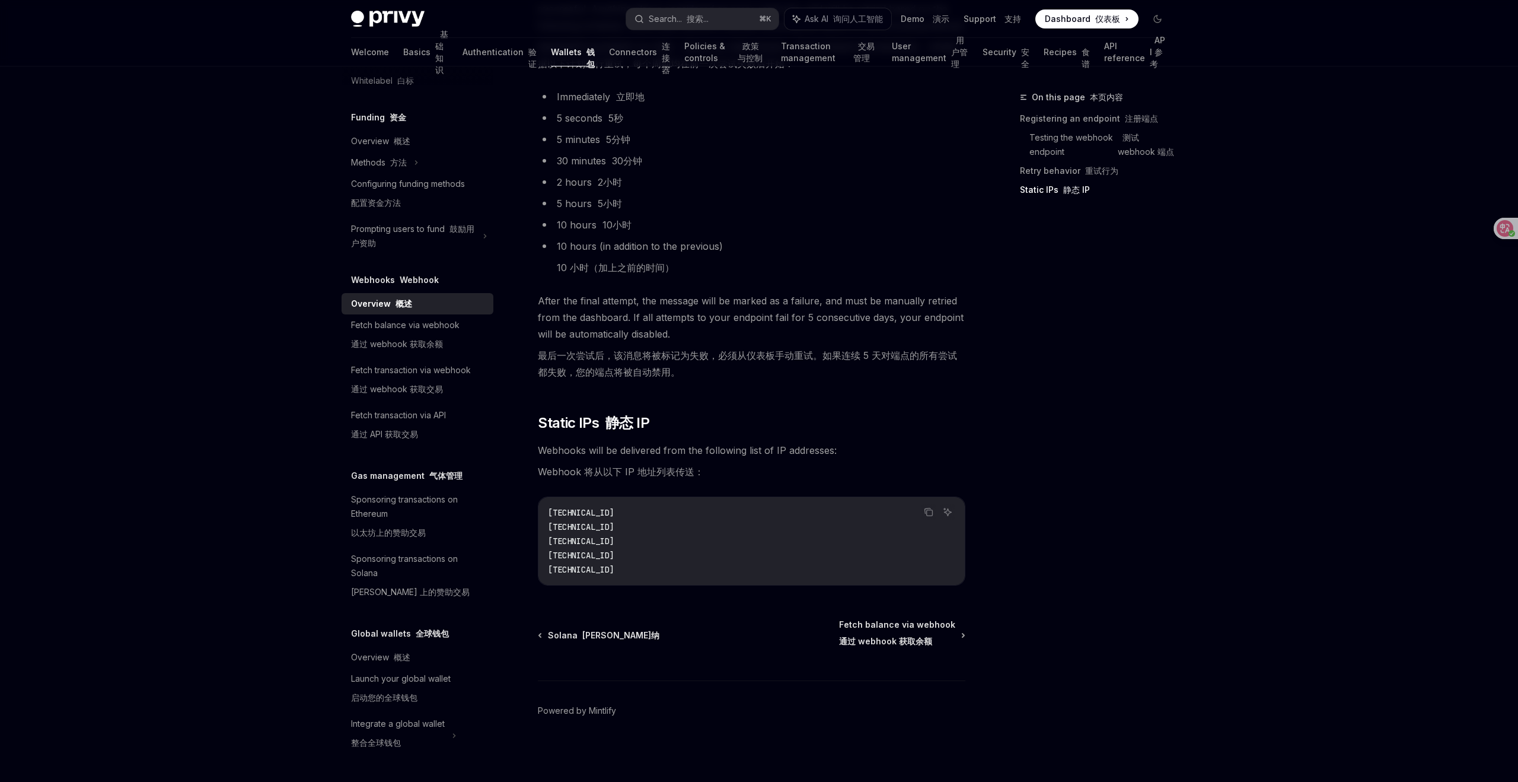
scroll to position [1771, 0]
click at [384, 330] on div "Fetch balance via webhook 通过 webhook 获取余额" at bounding box center [405, 337] width 109 height 38
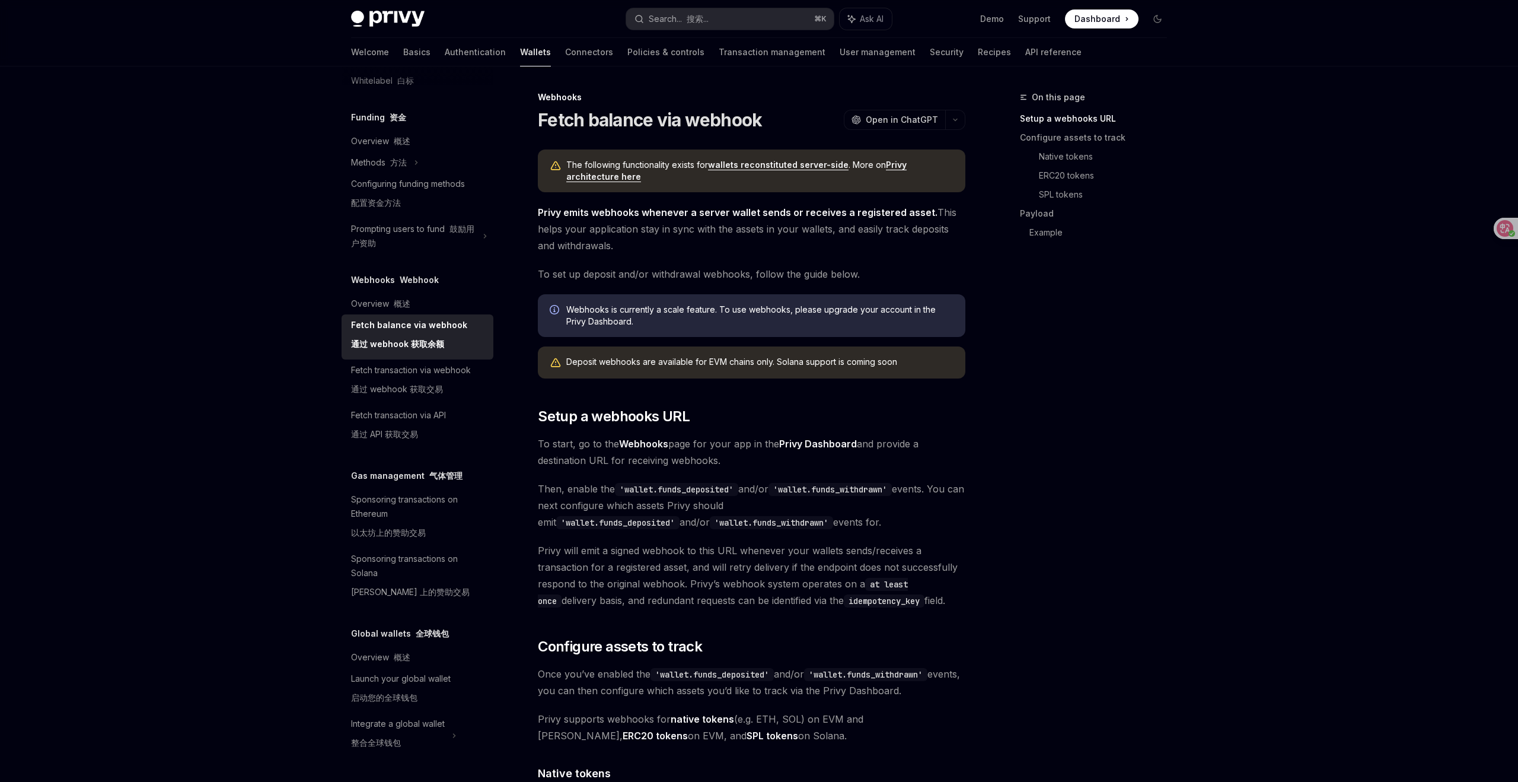
click at [449, 327] on div "Fetch balance via webhook 通过 webhook 获取余额" at bounding box center [409, 337] width 116 height 38
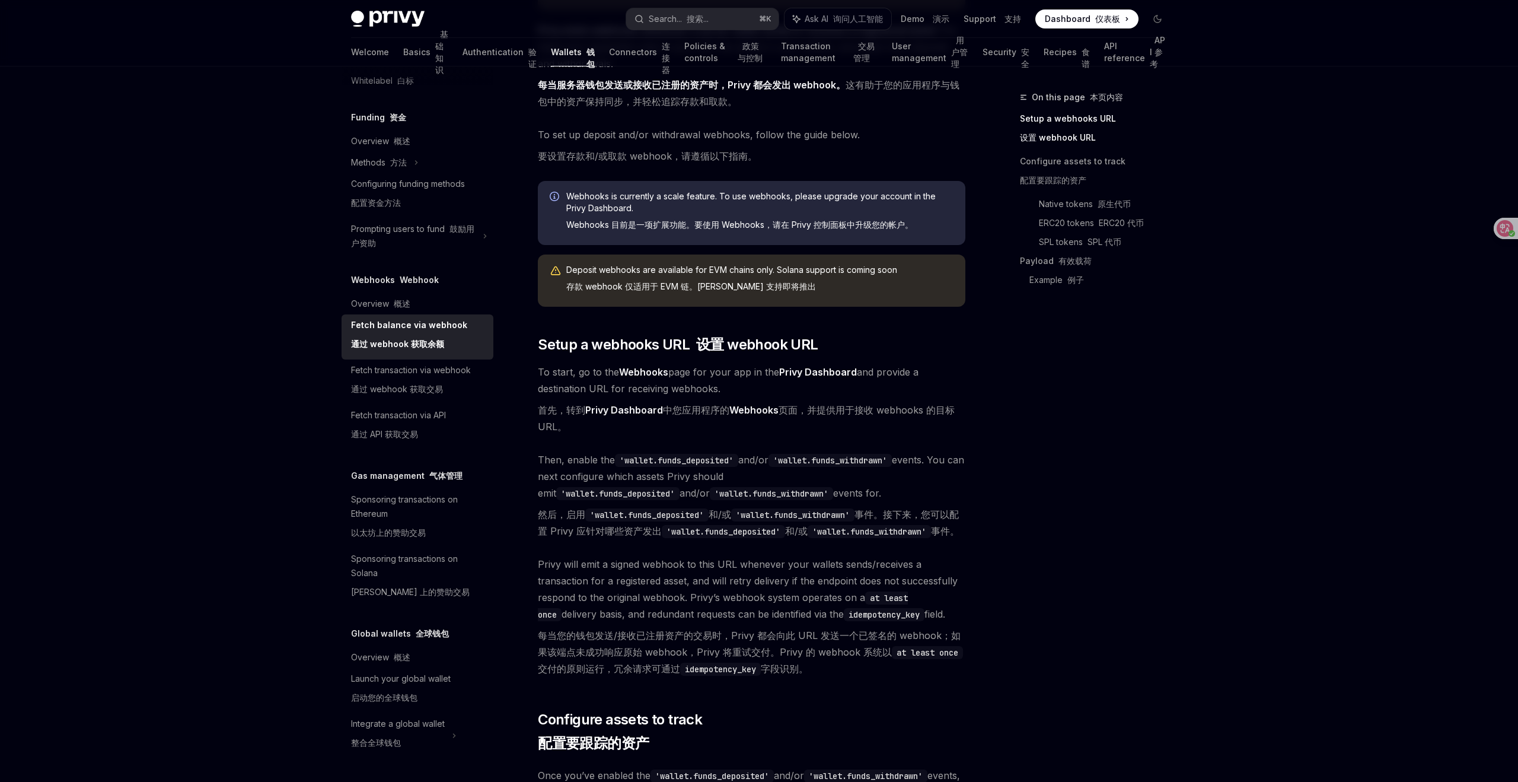
scroll to position [254, 0]
click at [1031, 601] on div "On this page 本页内容 Setup a webhooks URL 设置 webhook URL Configure assets to track…" at bounding box center [1086, 435] width 180 height 691
click at [1003, 628] on div "On this page 本页内容 Setup a webhooks URL 设置 webhook URL Configure assets to track…" at bounding box center [1086, 435] width 180 height 691
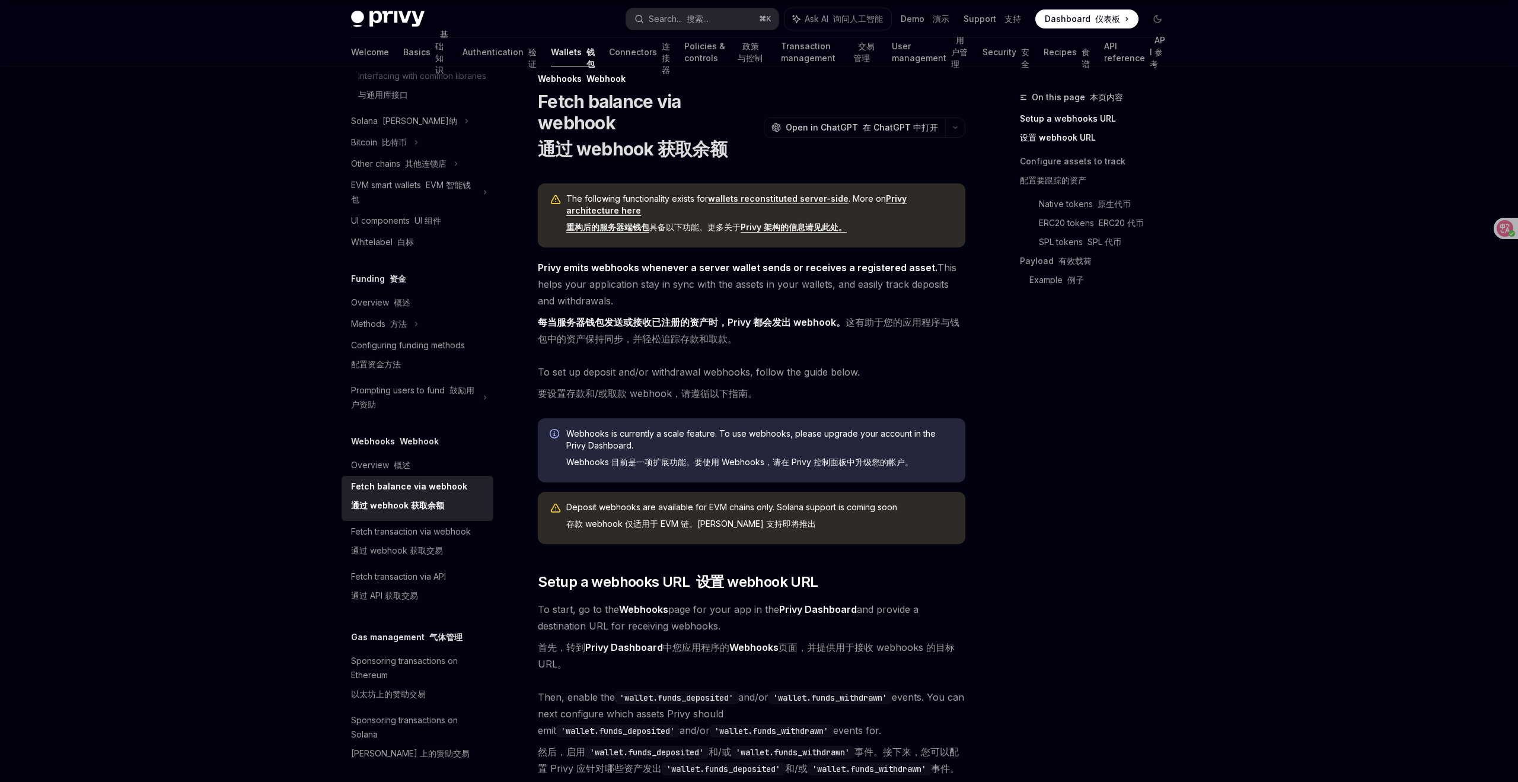
scroll to position [0, 0]
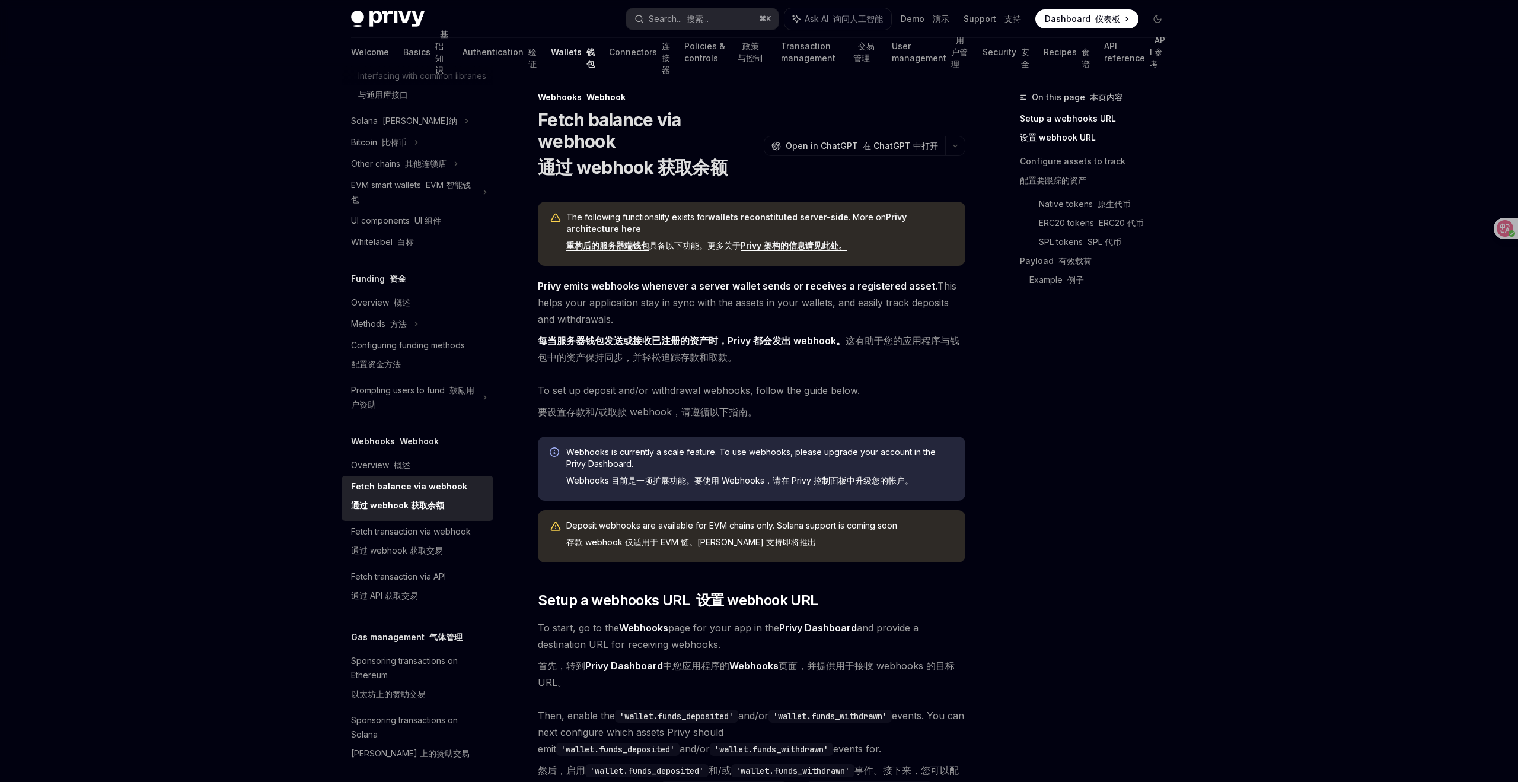
type textarea "*"
